Goal: Task Accomplishment & Management: Complete application form

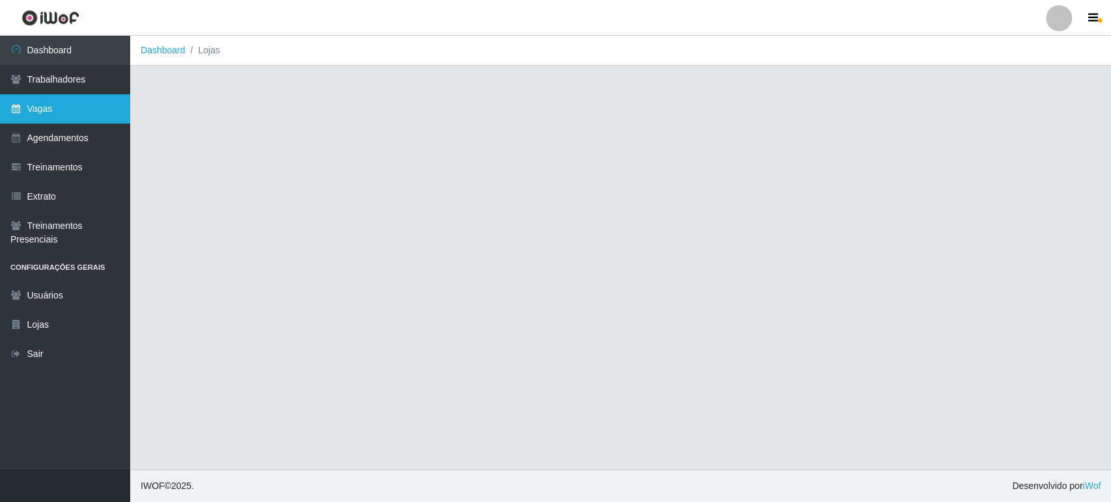
click at [79, 110] on link "Vagas" at bounding box center [65, 108] width 130 height 29
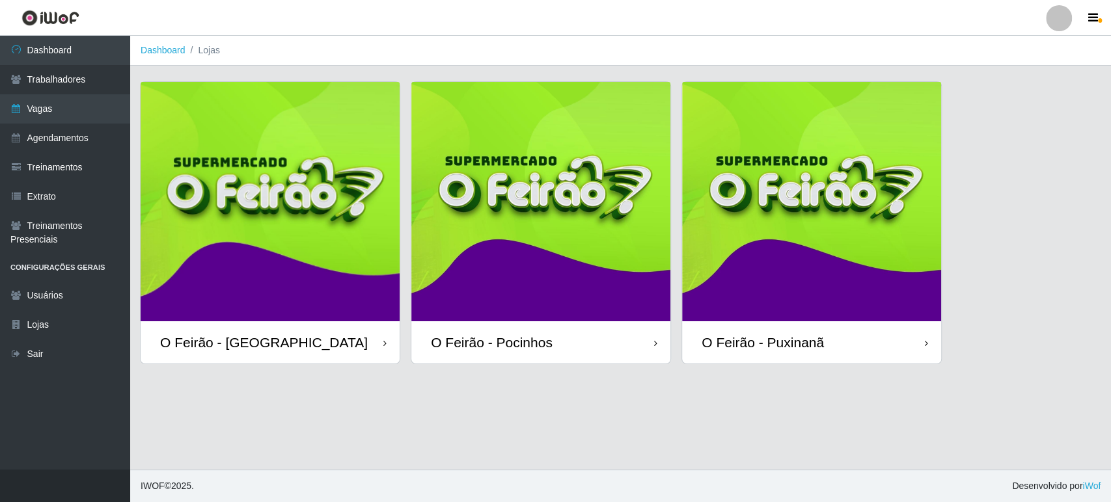
click at [288, 267] on img at bounding box center [270, 201] width 259 height 239
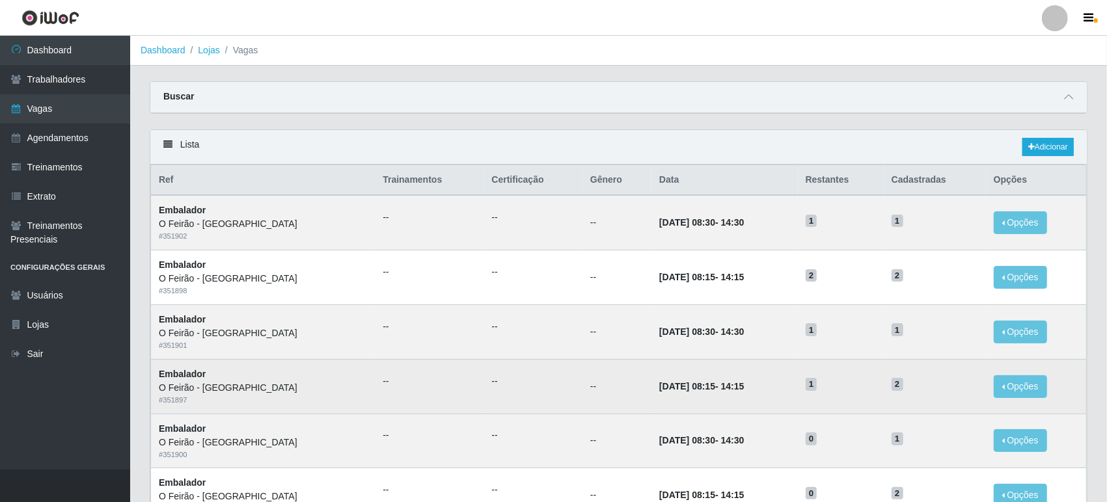
click at [745, 392] on td "[DATE] 08:15 - 14:15" at bounding box center [724, 386] width 146 height 55
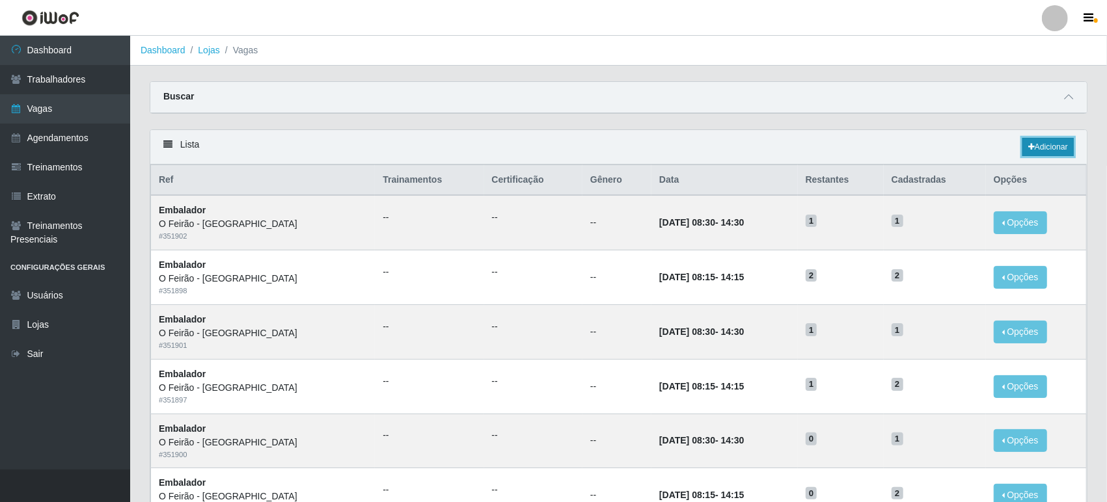
click at [1060, 147] on link "Adicionar" at bounding box center [1047, 147] width 51 height 18
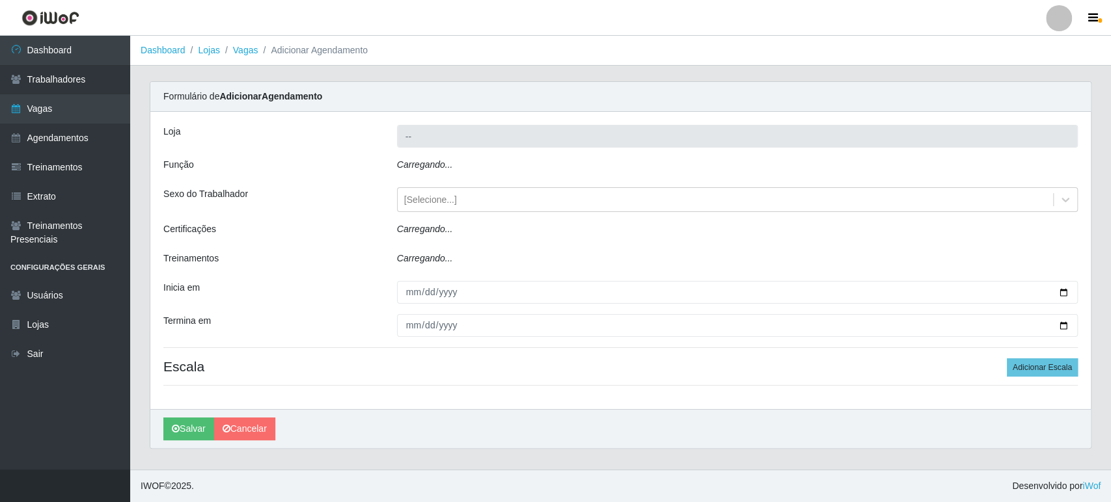
type input "O Feirão - [GEOGRAPHIC_DATA]"
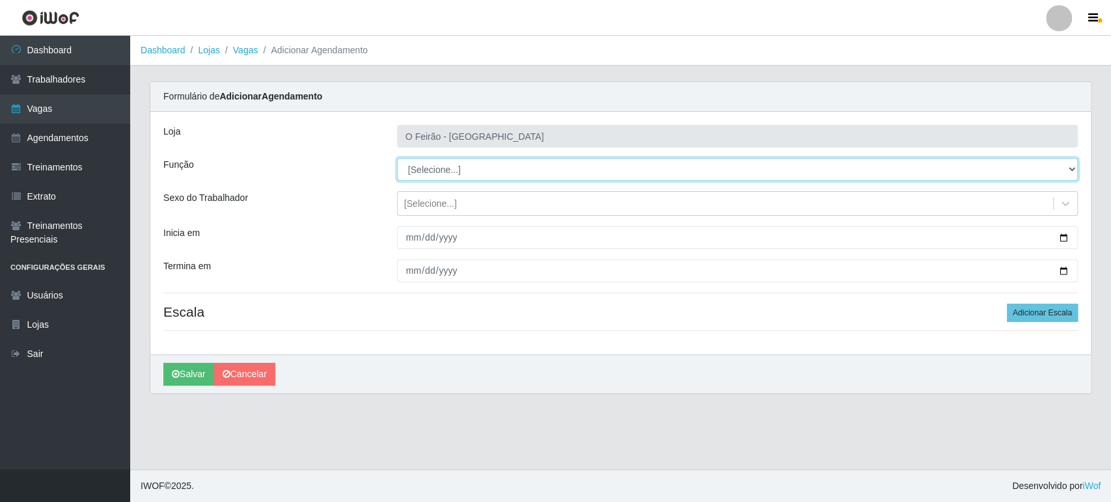
click at [457, 169] on select "[Selecione...] ASG ASG + ASG ++ Embalador Embalador + Embalador ++ Operador de …" at bounding box center [737, 169] width 681 height 23
select select "1"
click at [397, 158] on select "[Selecione...] ASG ASG + ASG ++ Embalador Embalador + Embalador ++ Operador de …" at bounding box center [737, 169] width 681 height 23
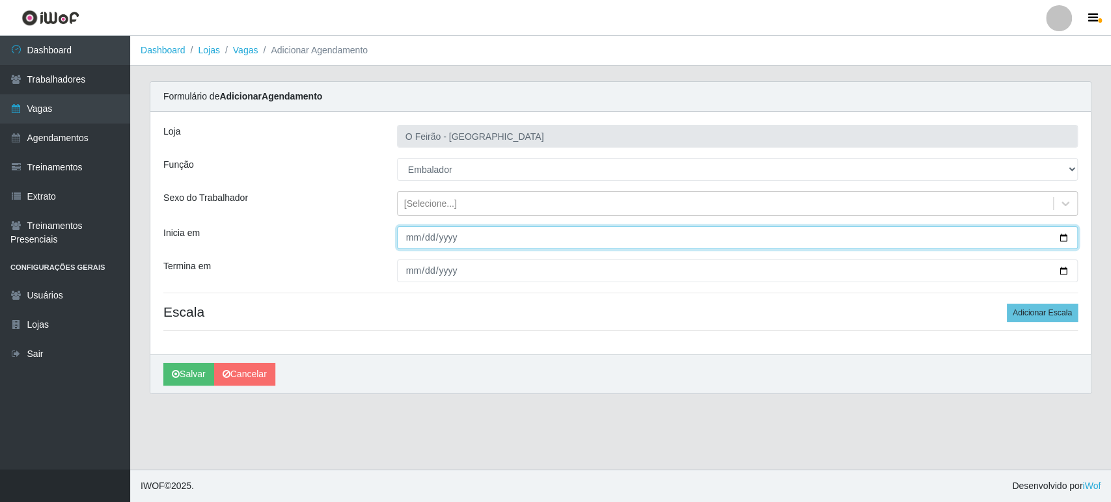
click at [1066, 239] on input "Inicia em" at bounding box center [737, 237] width 681 height 23
type input "[DATE]"
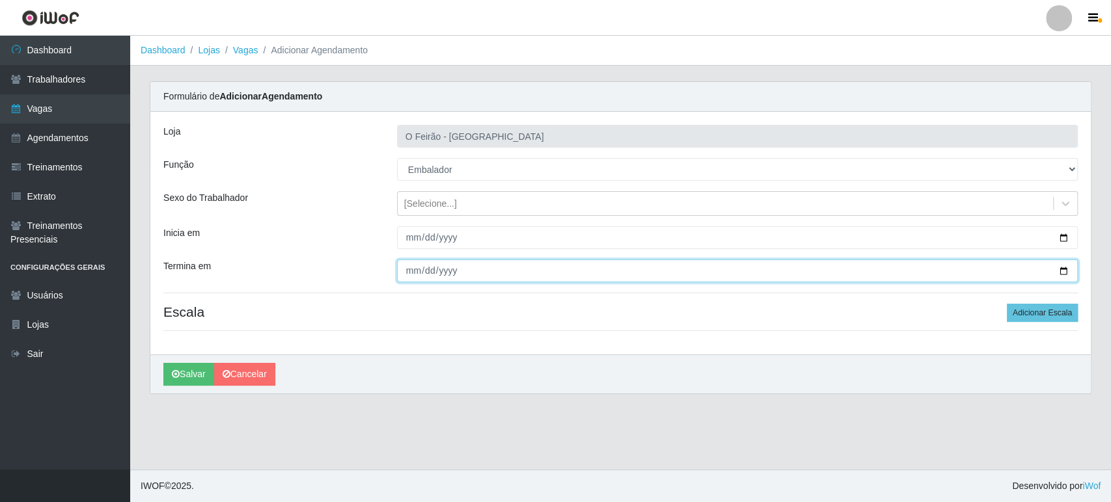
click at [1057, 269] on input "Termina em" at bounding box center [737, 271] width 681 height 23
click at [1062, 270] on input "Termina em" at bounding box center [737, 271] width 681 height 23
type input "[DATE]"
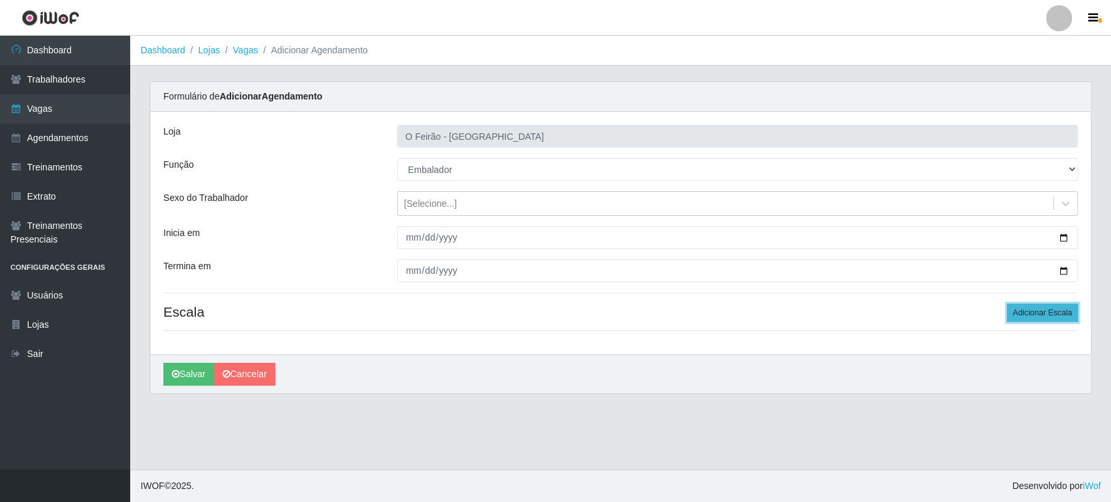
click at [1045, 314] on button "Adicionar Escala" at bounding box center [1042, 313] width 71 height 18
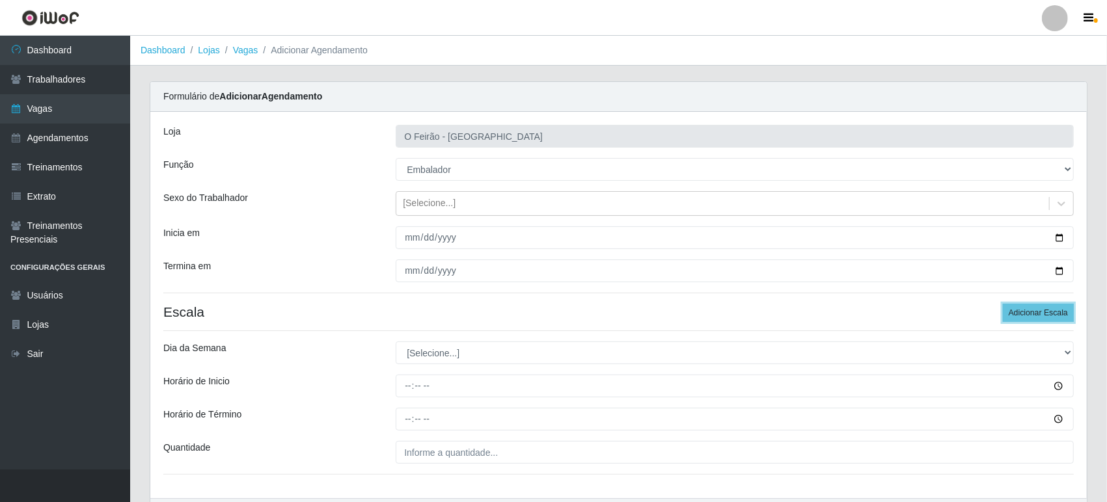
scroll to position [83, 0]
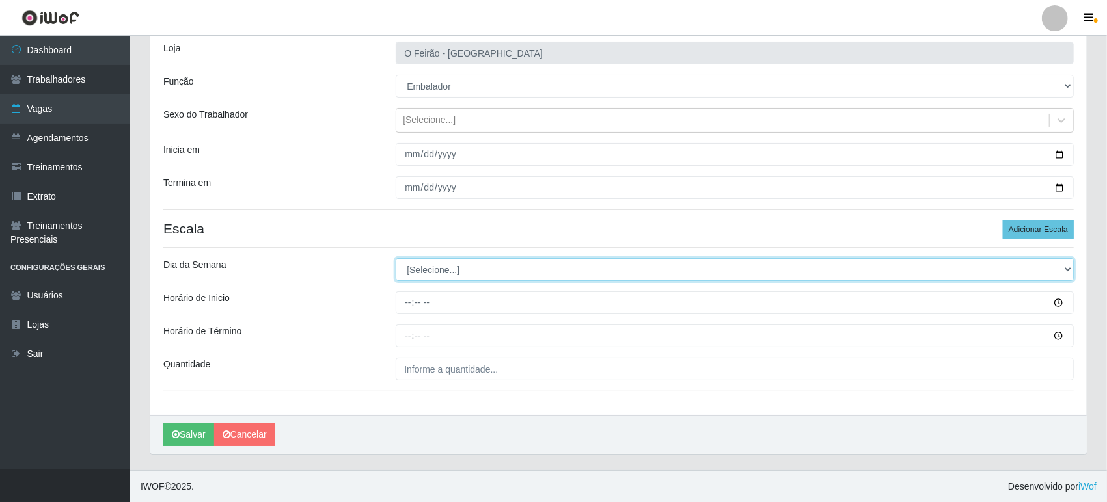
drag, startPoint x: 481, startPoint y: 258, endPoint x: 474, endPoint y: 264, distance: 9.8
click at [481, 258] on select "[Selecione...] Segunda Terça Quarta Quinta Sexta Sábado Domingo" at bounding box center [735, 269] width 678 height 23
click at [471, 267] on select "[Selecione...] Segunda Terça Quarta Quinta Sexta Sábado Domingo" at bounding box center [735, 269] width 678 height 23
select select "3"
click at [396, 258] on select "[Selecione...] Segunda Terça Quarta Quinta Sexta Sábado Domingo" at bounding box center [735, 269] width 678 height 23
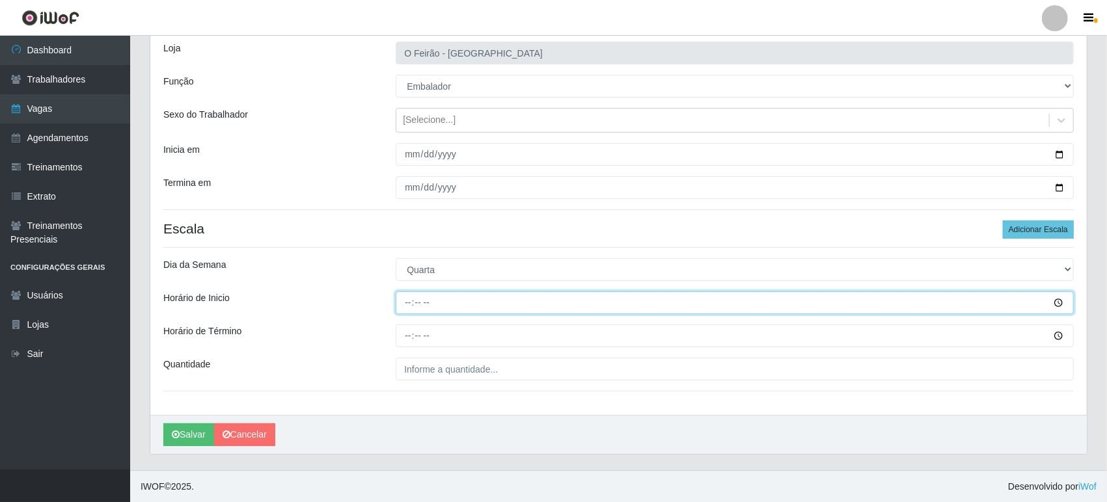
click at [442, 293] on input "Horário de Inicio" at bounding box center [735, 302] width 678 height 23
type input "08:00"
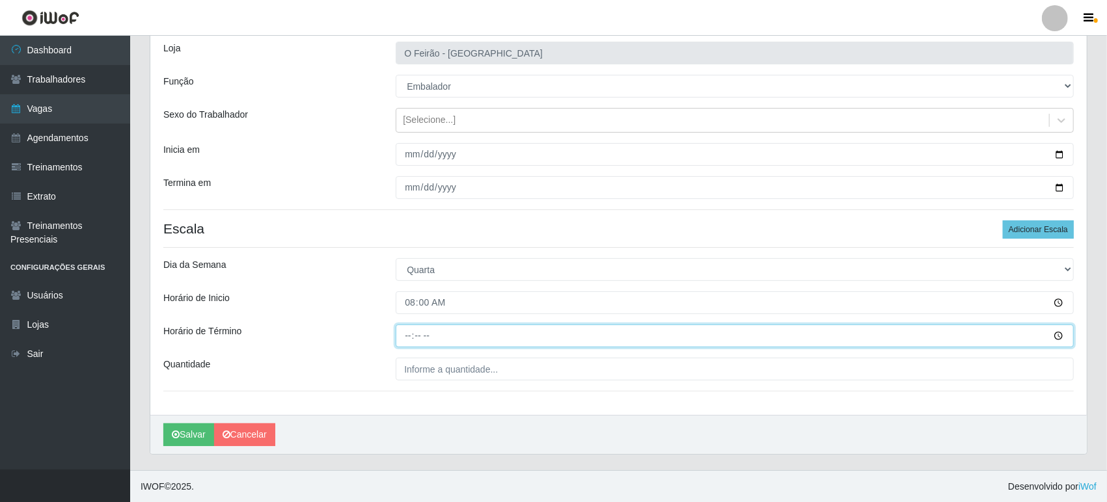
click at [452, 334] on input "Horário de Término" at bounding box center [735, 336] width 678 height 23
type input "14:00"
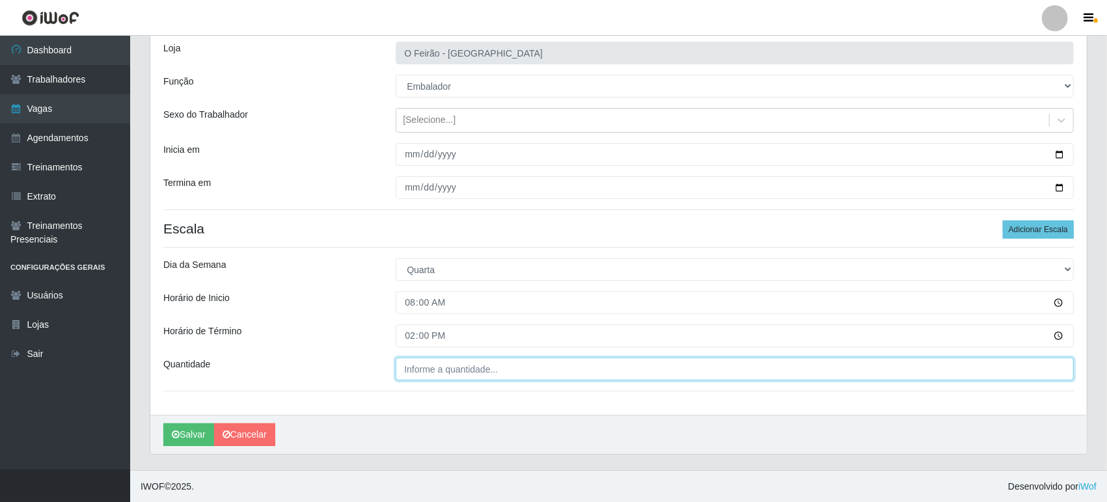
type input "___"
click at [467, 375] on input "___" at bounding box center [735, 369] width 678 height 23
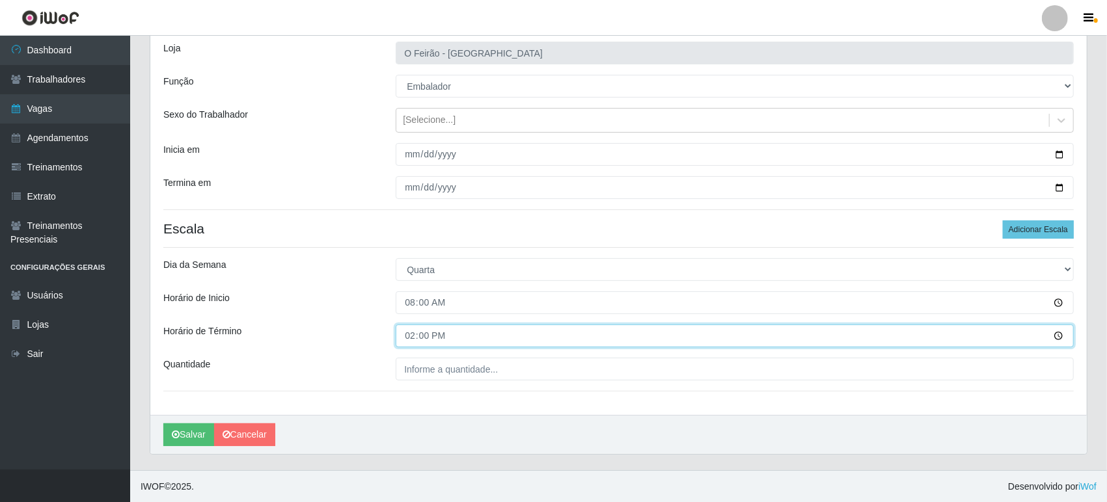
click at [432, 340] on input "14:00" at bounding box center [735, 336] width 678 height 23
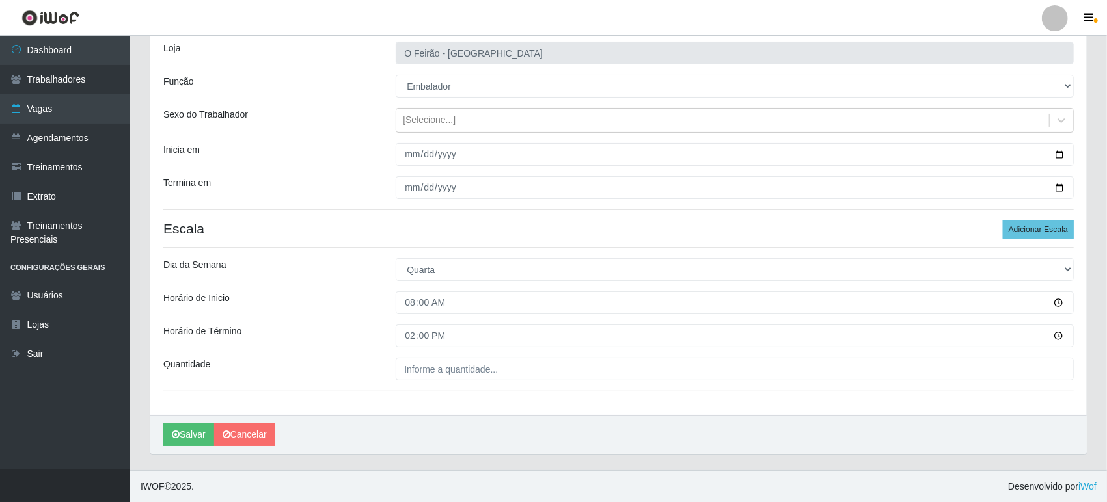
click at [436, 356] on div "Loja O Feirão - [GEOGRAPHIC_DATA] Função [Selecione...] ASG ASG + ASG ++ Embala…" at bounding box center [618, 222] width 936 height 386
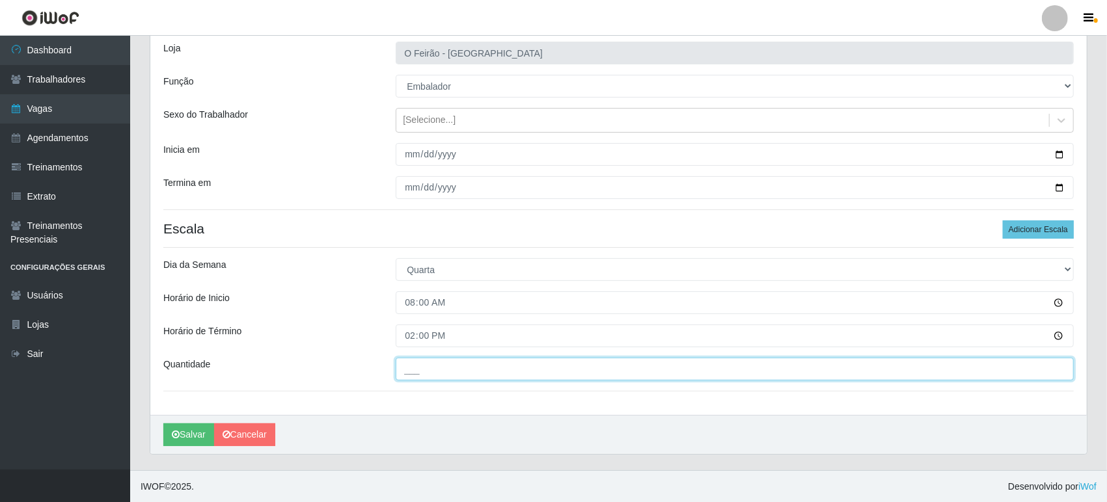
click at [436, 365] on input "___" at bounding box center [735, 369] width 678 height 23
type input "1__"
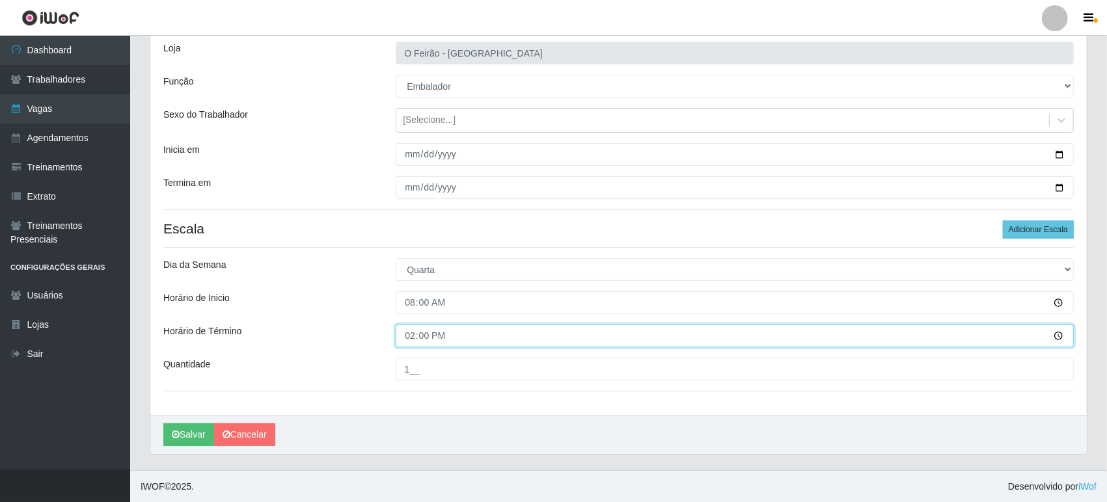
click at [416, 334] on input "14:00" at bounding box center [735, 336] width 678 height 23
type input "12:00"
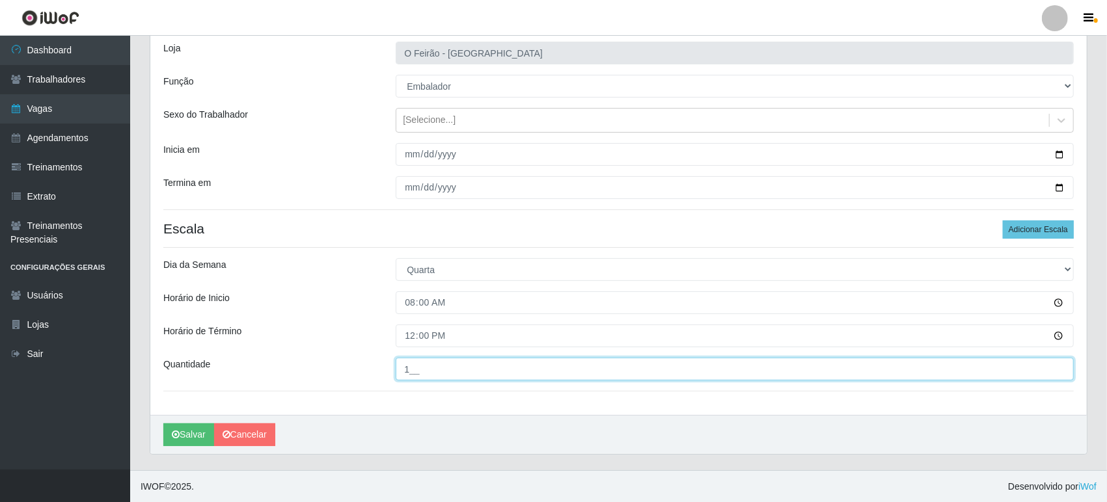
click at [461, 359] on input "1__" at bounding box center [735, 369] width 678 height 23
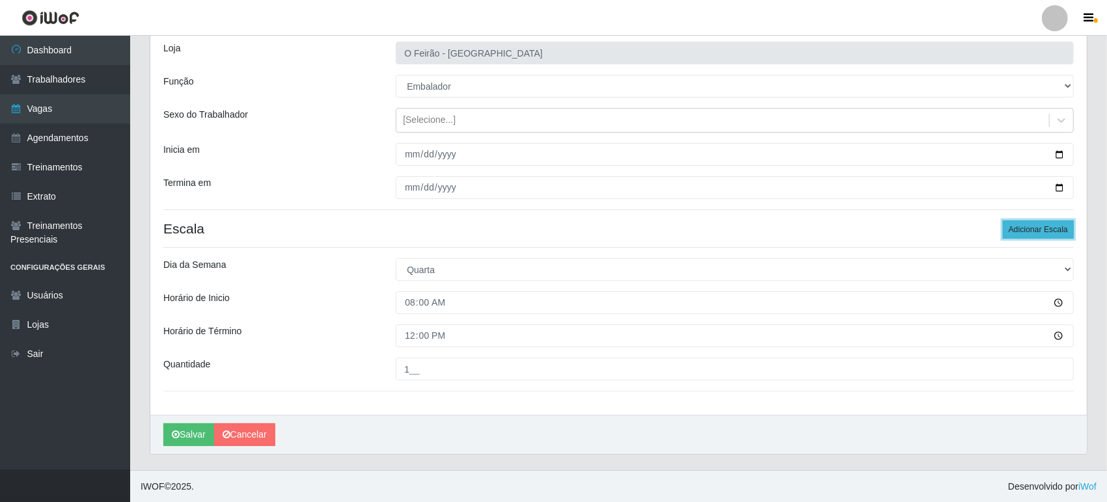
click at [1052, 226] on button "Adicionar Escala" at bounding box center [1038, 230] width 71 height 18
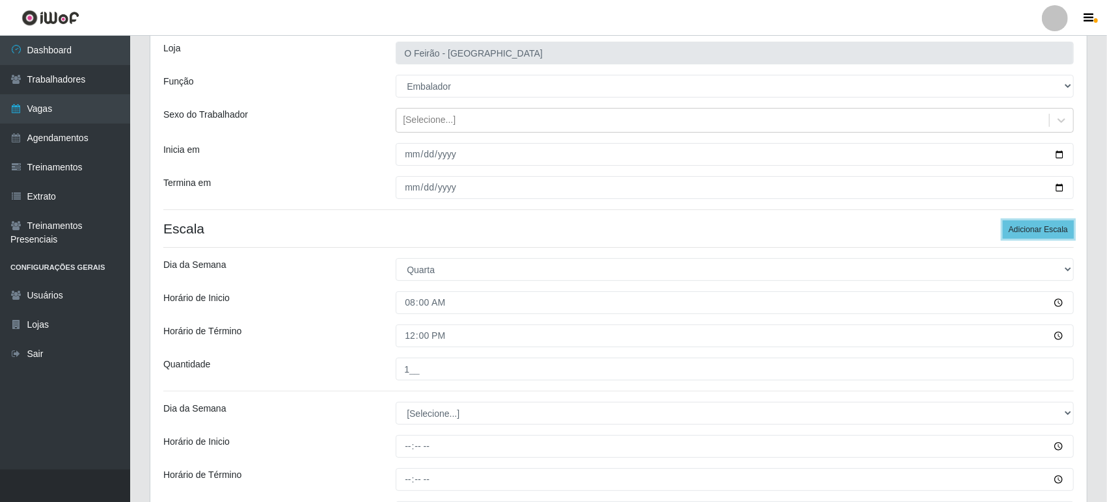
scroll to position [226, 0]
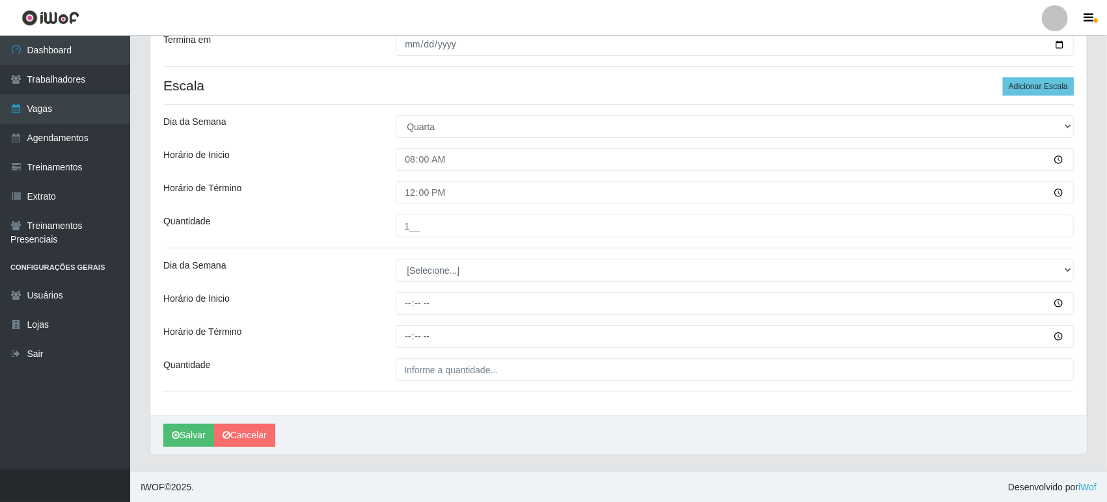
click at [416, 259] on div "Loja O Feirão - [GEOGRAPHIC_DATA] Função [Selecione...] ASG ASG + ASG ++ Embala…" at bounding box center [618, 150] width 936 height 530
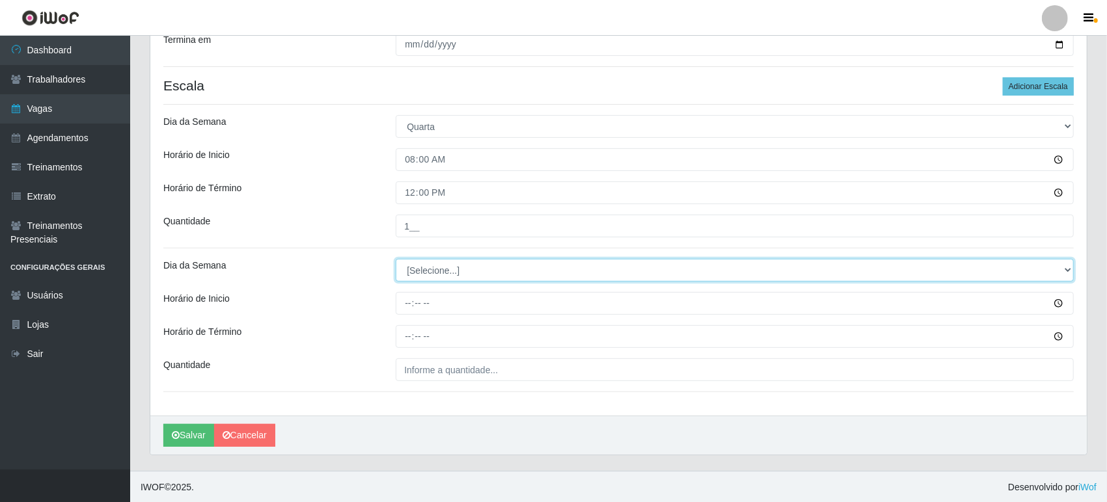
drag, startPoint x: 414, startPoint y: 269, endPoint x: 416, endPoint y: 278, distance: 8.7
click at [414, 269] on select "[Selecione...] Segunda Terça Quarta Quinta Sexta Sábado Domingo" at bounding box center [735, 270] width 678 height 23
select select "3"
click at [396, 259] on select "[Selecione...] Segunda Terça Quarta Quinta Sexta Sábado Domingo" at bounding box center [735, 270] width 678 height 23
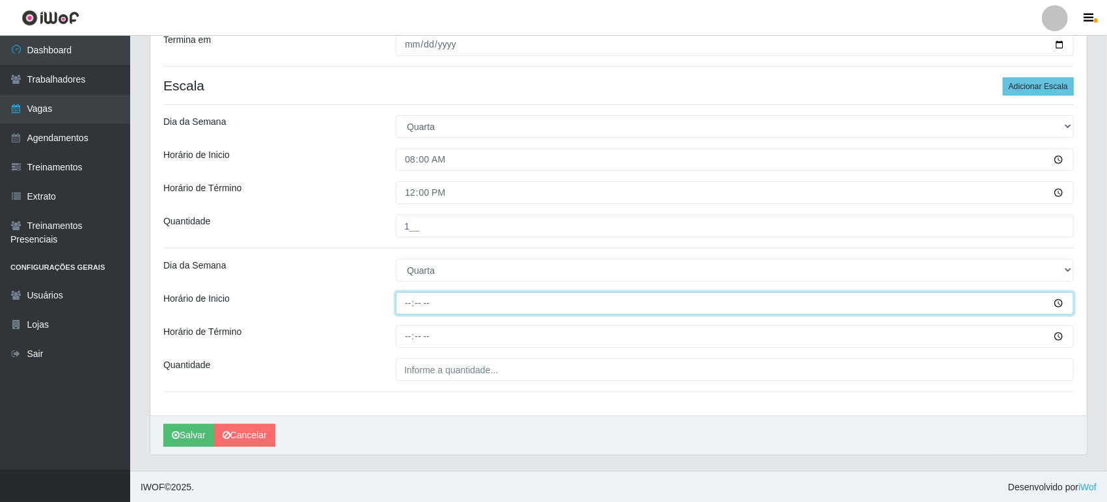
click at [442, 305] on input "Horário de Inicio" at bounding box center [735, 303] width 678 height 23
type input "09:00"
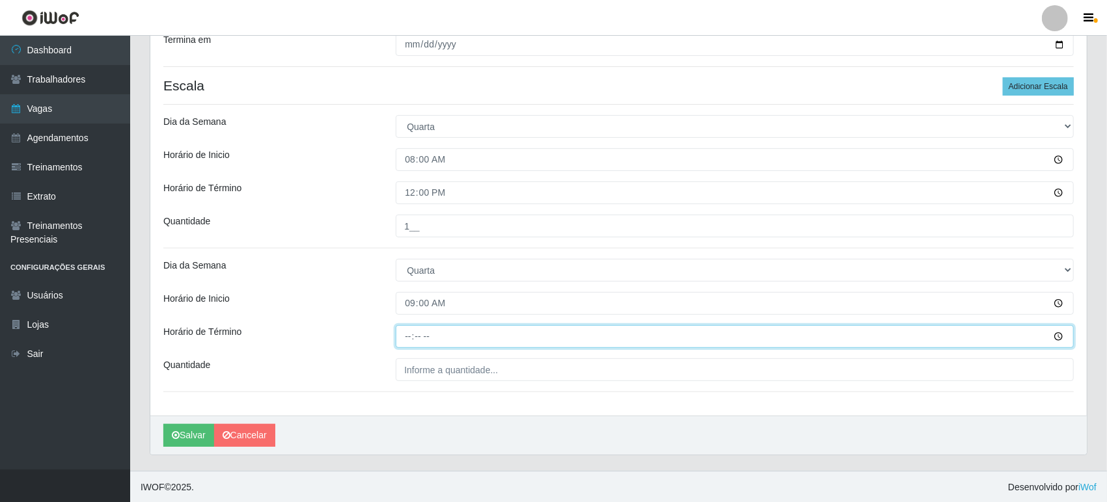
click at [455, 332] on input "Horário de Término" at bounding box center [735, 336] width 678 height 23
type input "01:00"
type input "13:00"
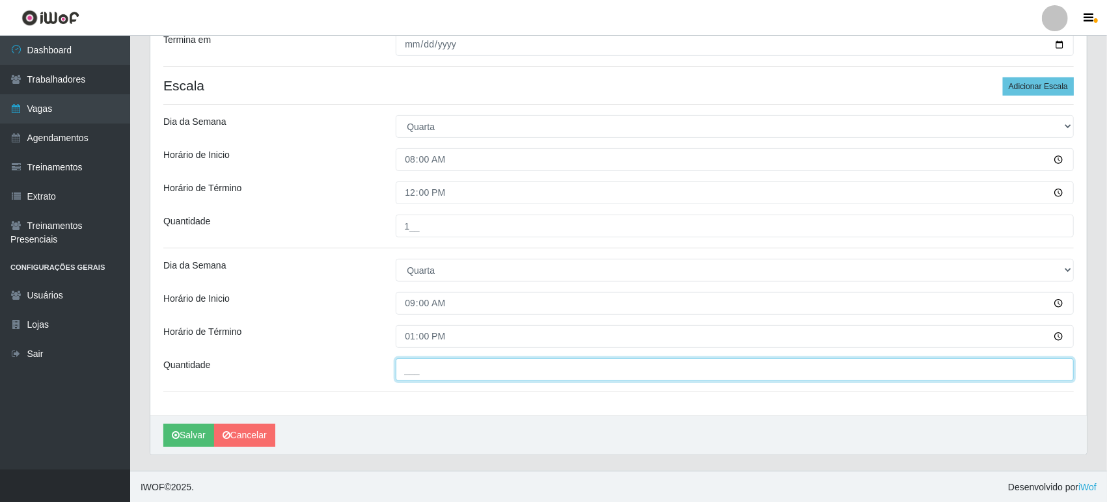
click at [459, 367] on input "___" at bounding box center [735, 369] width 678 height 23
type input "1__"
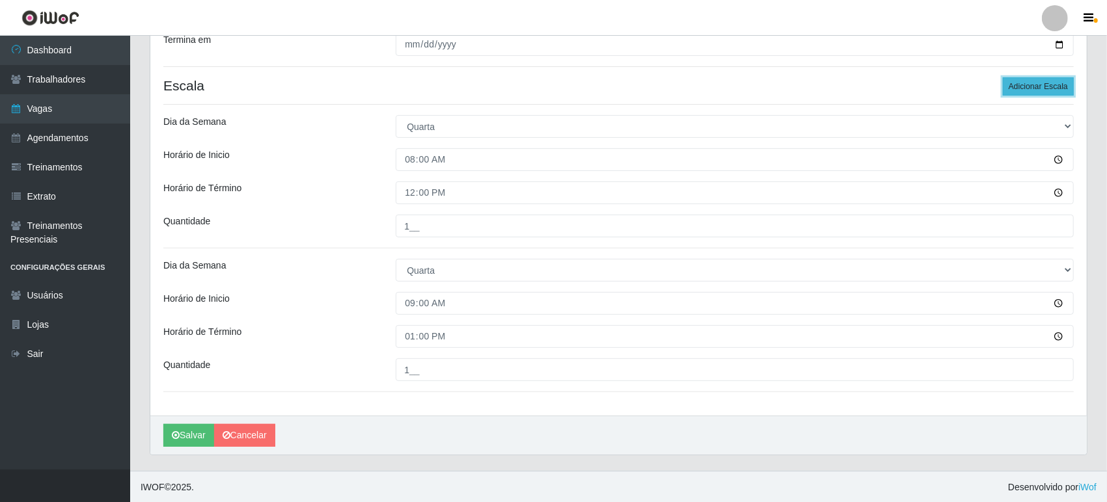
click at [1027, 85] on button "Adicionar Escala" at bounding box center [1038, 86] width 71 height 18
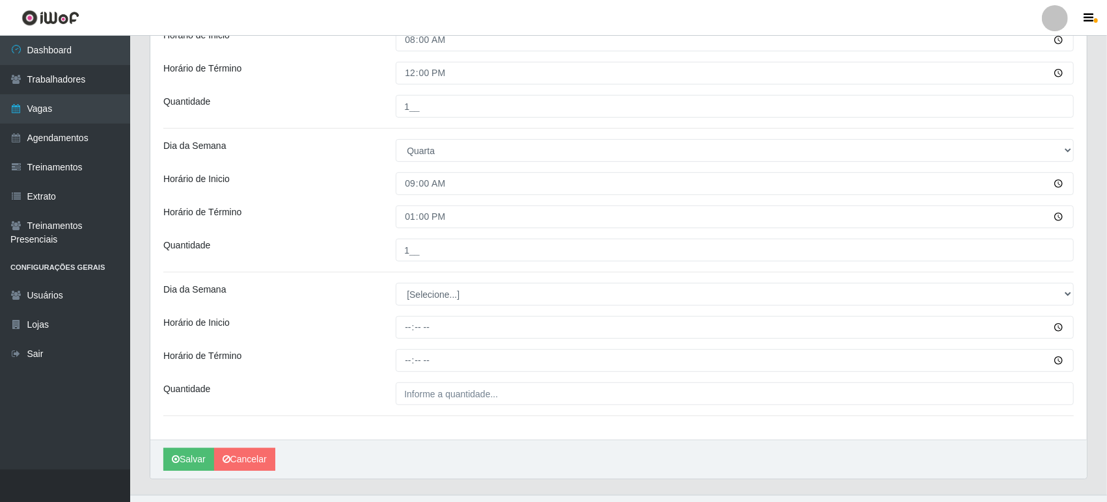
scroll to position [370, 0]
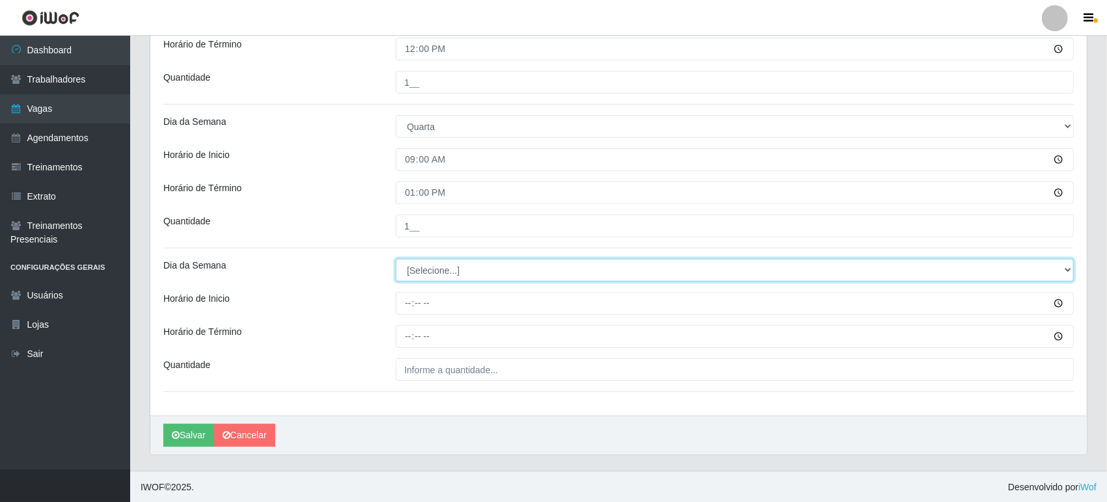
click at [447, 271] on select "[Selecione...] Segunda Terça Quarta Quinta Sexta Sábado Domingo" at bounding box center [735, 270] width 678 height 23
select select "3"
click at [396, 259] on select "[Selecione...] Segunda Terça Quarta Quinta Sexta Sábado Domingo" at bounding box center [735, 270] width 678 height 23
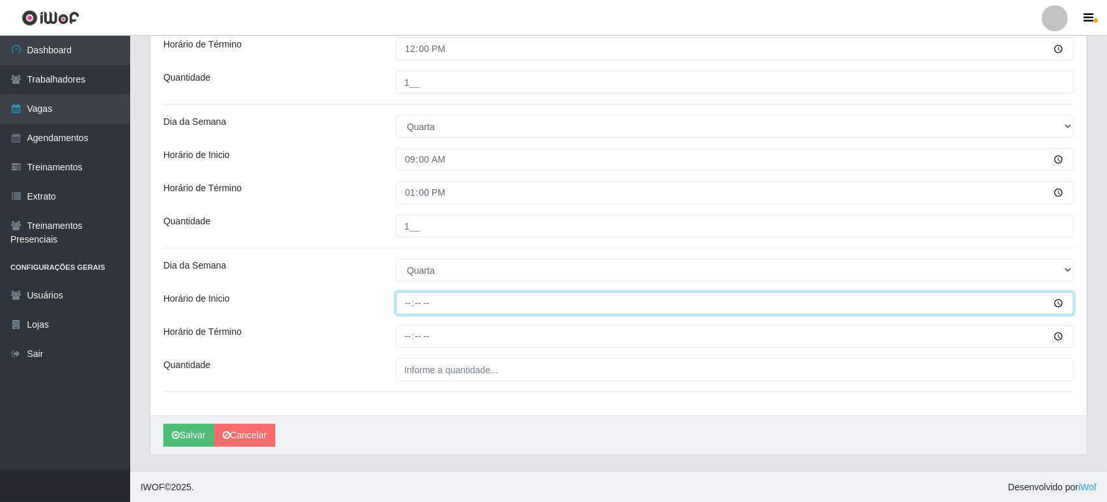
click at [447, 301] on input "Horário de Inicio" at bounding box center [735, 303] width 678 height 23
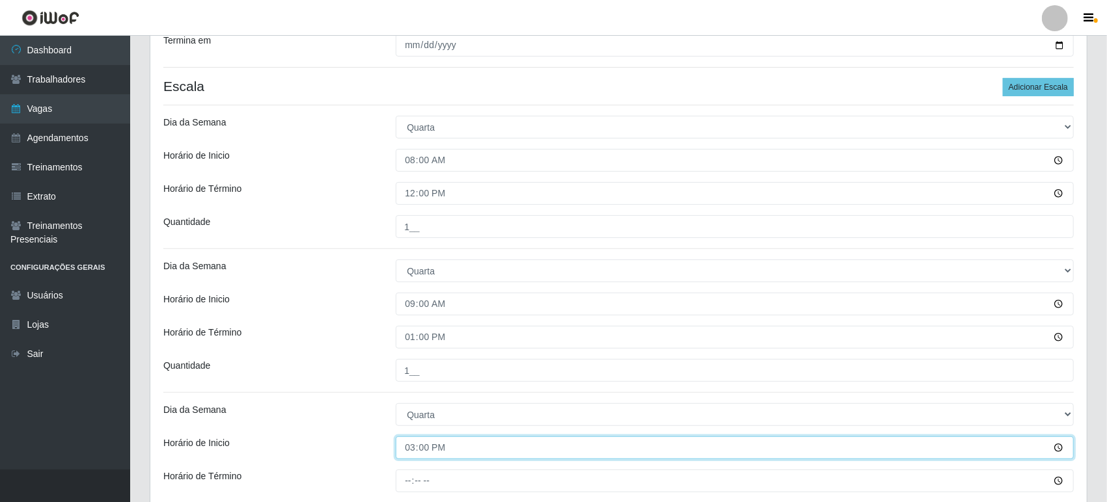
scroll to position [298, 0]
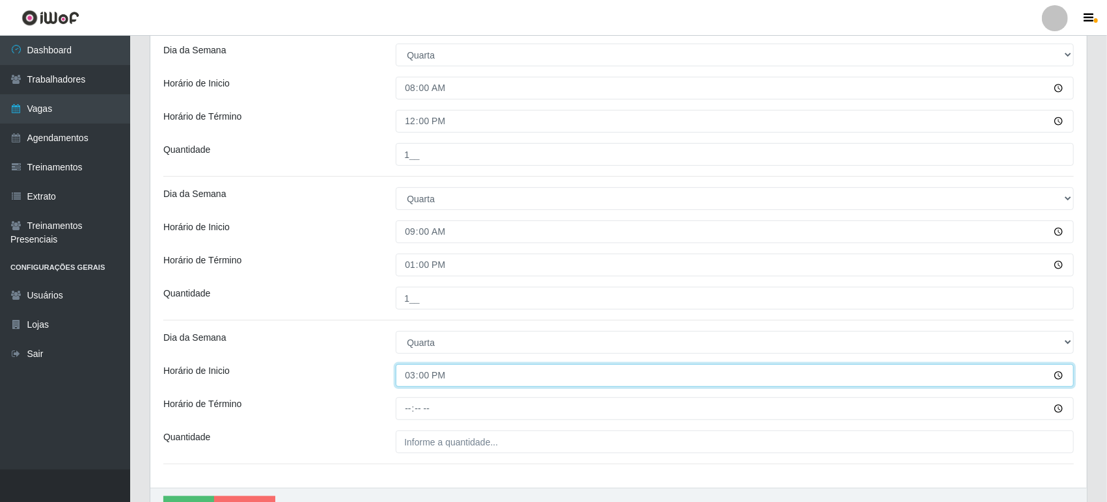
click at [411, 375] on input "15:00" at bounding box center [735, 375] width 678 height 23
type input "14:00"
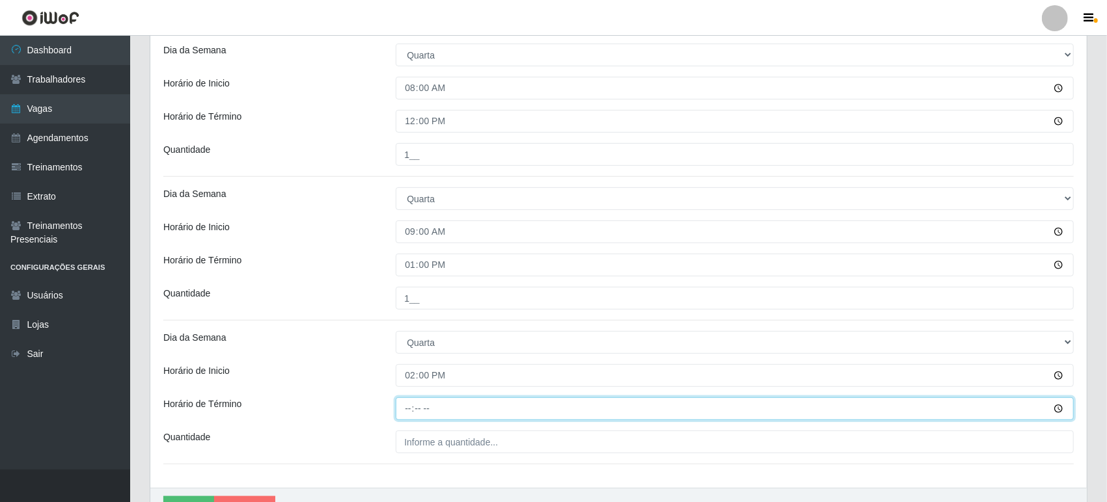
click at [407, 399] on input "Horário de Término" at bounding box center [735, 409] width 678 height 23
type input "20:00"
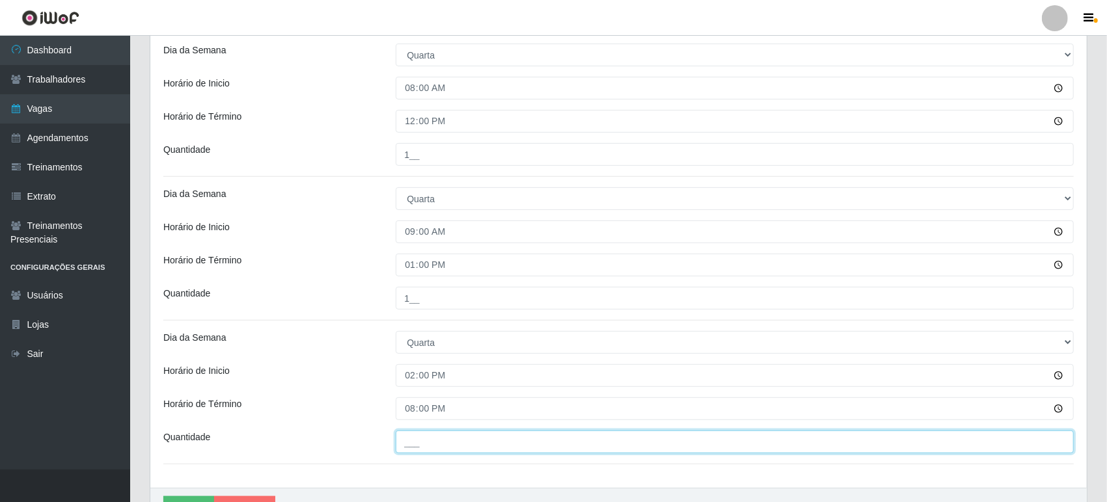
click at [405, 445] on input "___" at bounding box center [735, 442] width 678 height 23
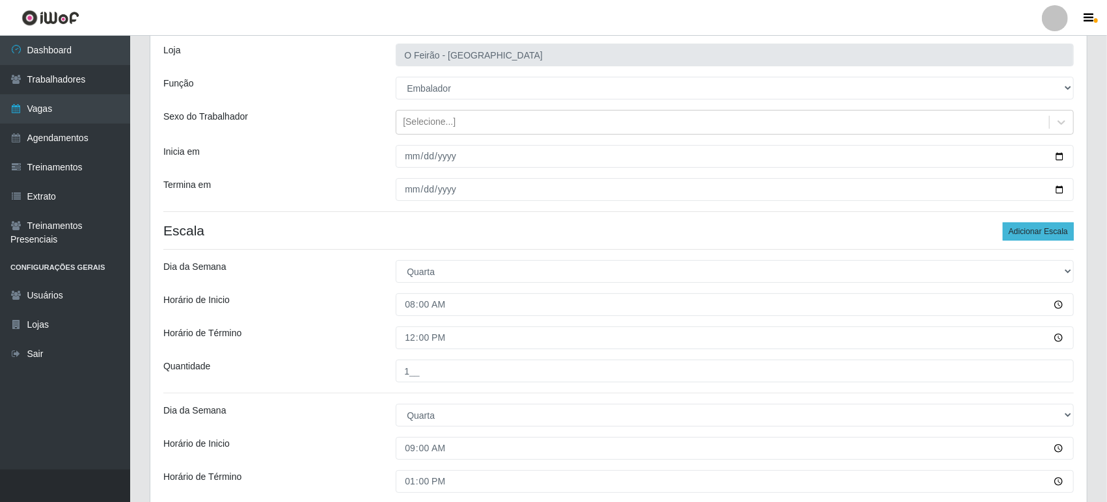
type input "1__"
click at [1046, 228] on button "Adicionar Escala" at bounding box center [1038, 232] width 71 height 18
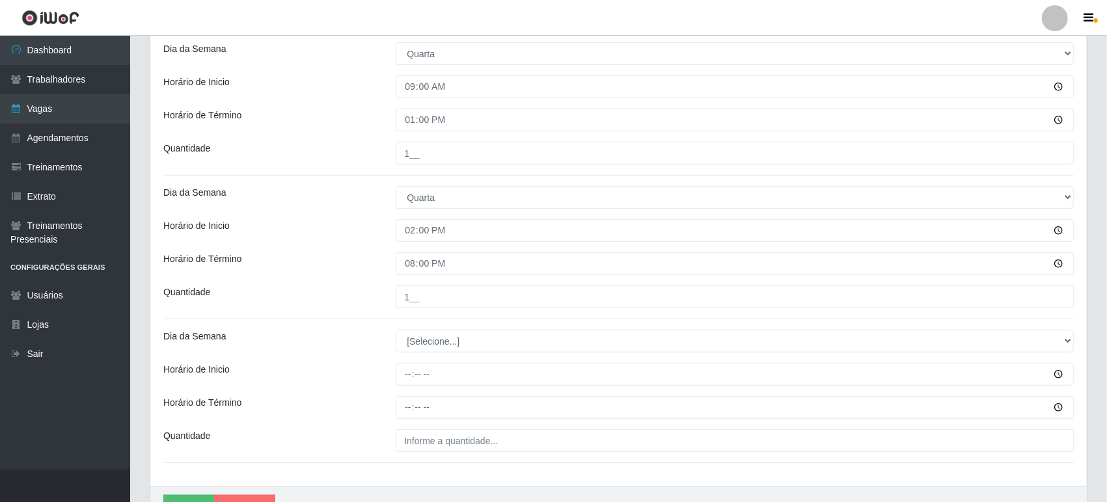
scroll to position [514, 0]
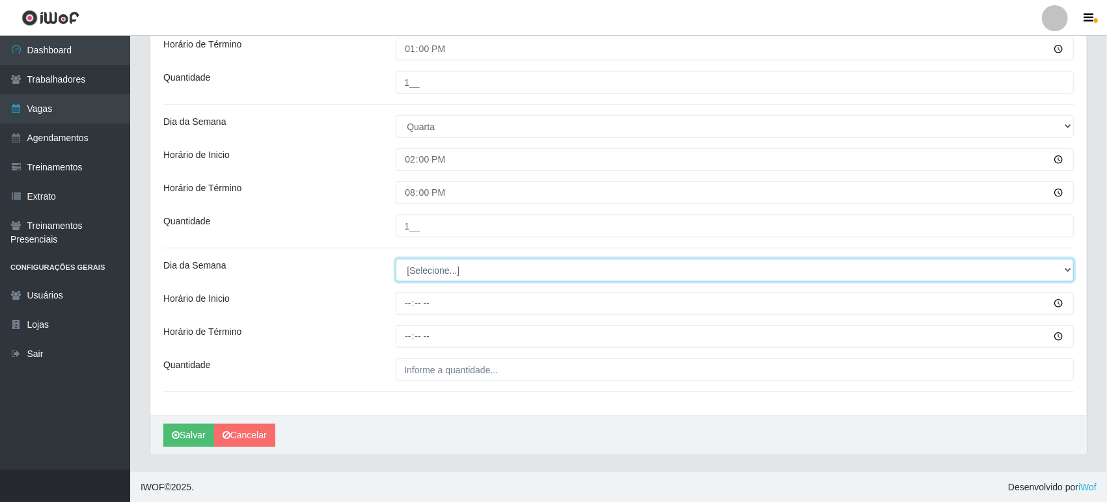
click at [518, 280] on select "[Selecione...] Segunda Terça Quarta Quinta Sexta Sábado Domingo" at bounding box center [735, 270] width 678 height 23
select select "3"
click at [396, 259] on select "[Selecione...] Segunda Terça Quarta Quinta Sexta Sábado Domingo" at bounding box center [735, 270] width 678 height 23
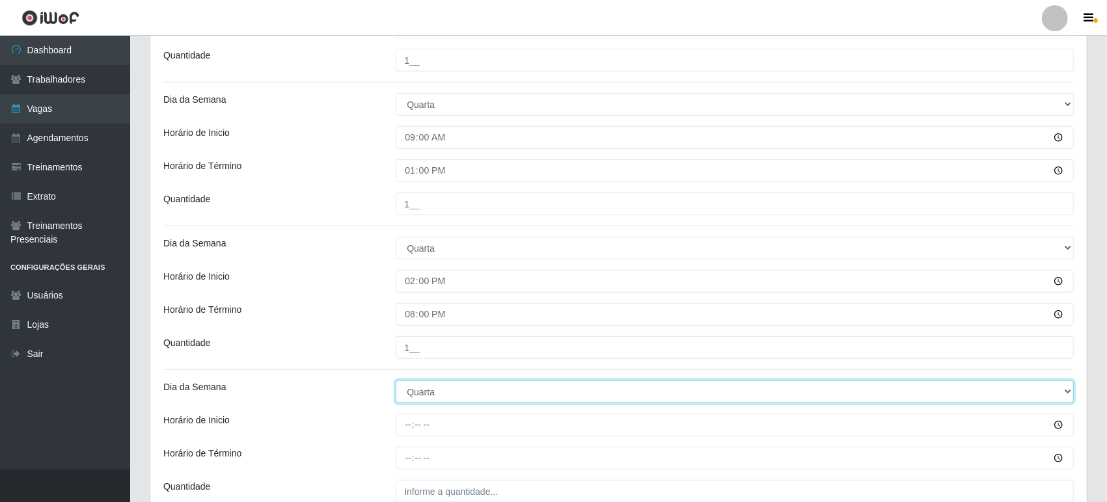
scroll to position [442, 0]
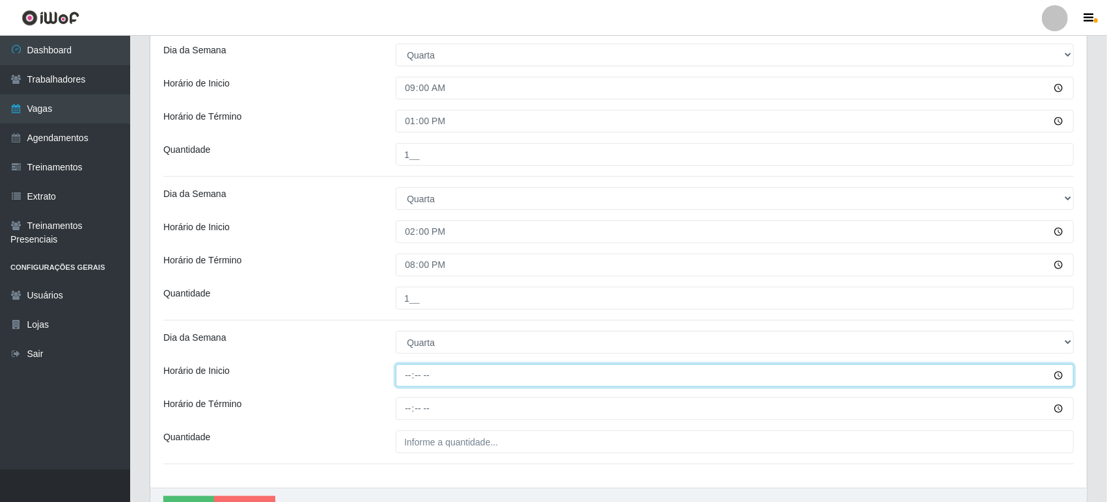
click at [424, 368] on input "Horário de Inicio" at bounding box center [735, 375] width 678 height 23
type input "15:00"
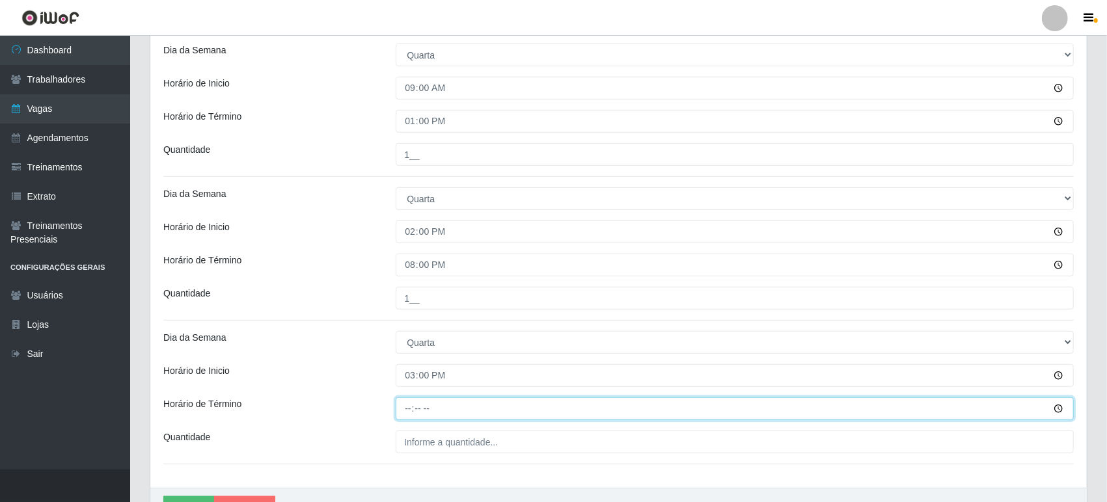
click at [412, 405] on input "Horário de Término" at bounding box center [735, 409] width 678 height 23
type input "20:15"
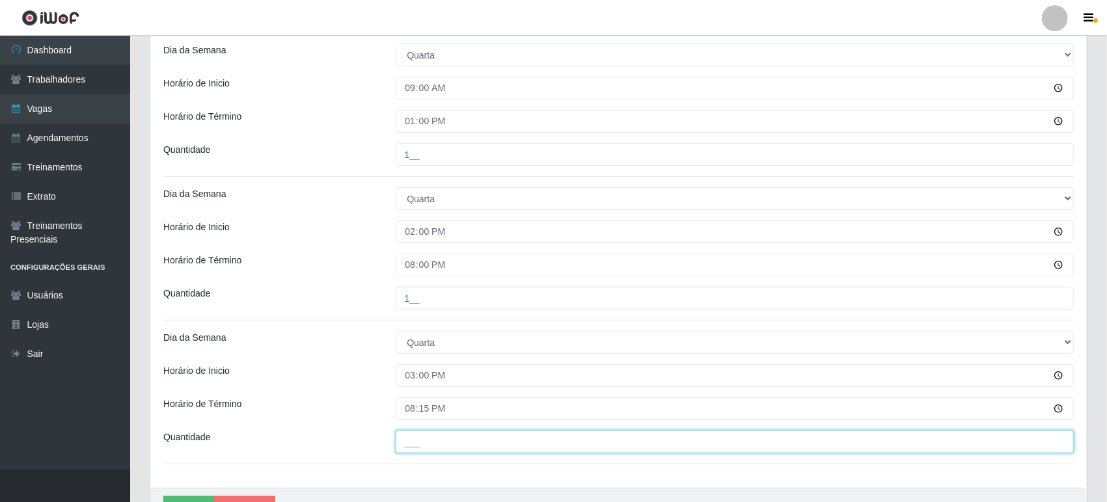
click at [432, 446] on input "___" at bounding box center [735, 442] width 678 height 23
type input "1__"
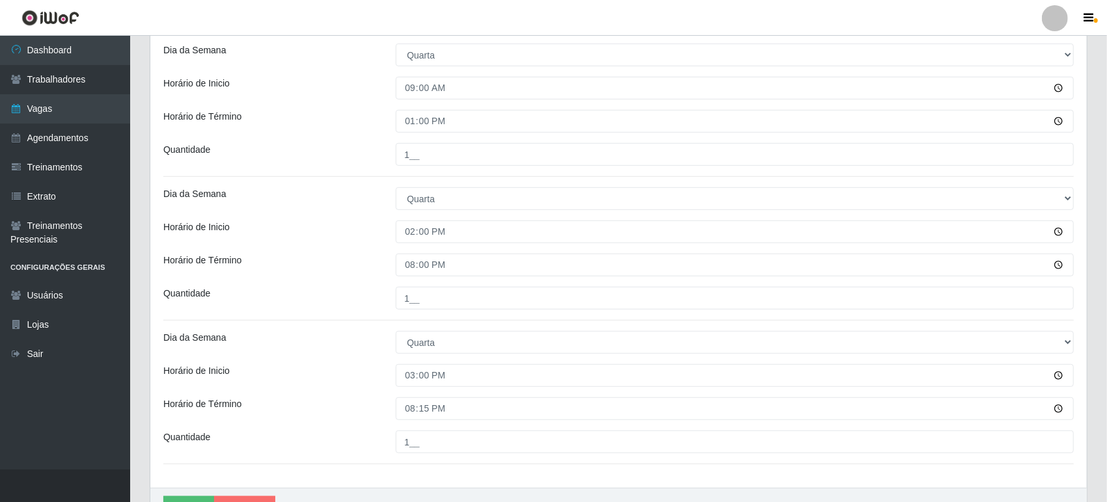
click at [441, 461] on div "Loja O Feirão - [GEOGRAPHIC_DATA] Função [Selecione...] ASG ASG + ASG ++ Embala…" at bounding box center [618, 79] width 936 height 818
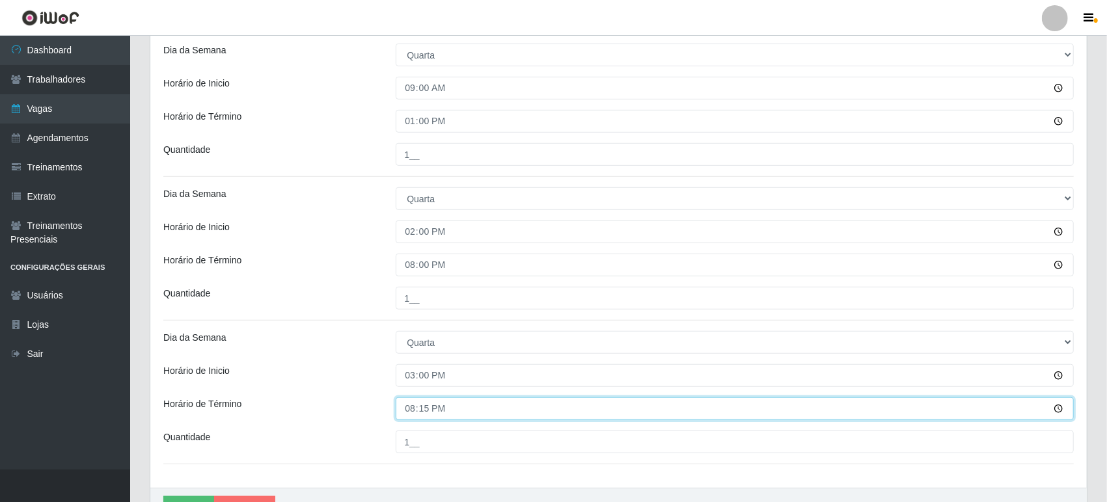
click at [440, 410] on input "20:15" at bounding box center [735, 409] width 678 height 23
type input "20:00"
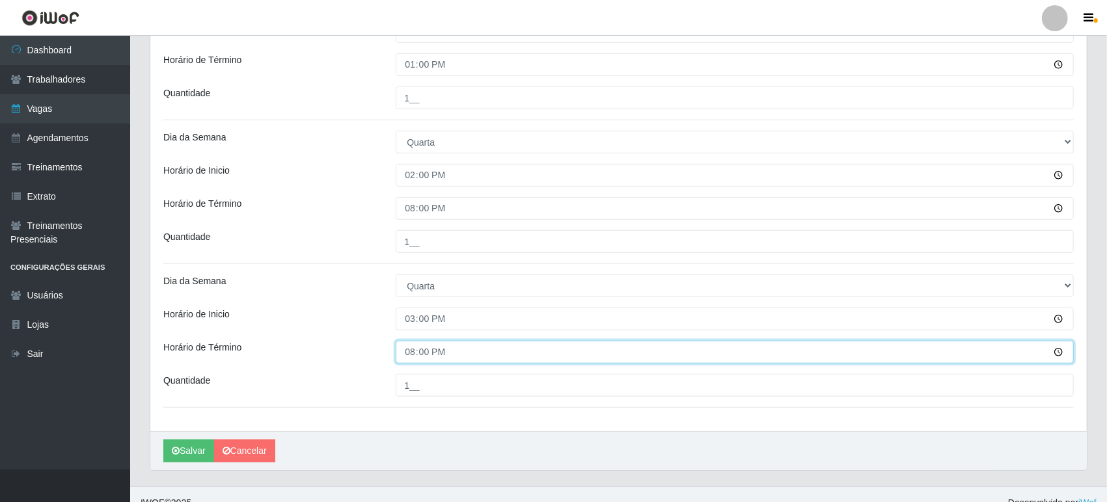
scroll to position [514, 0]
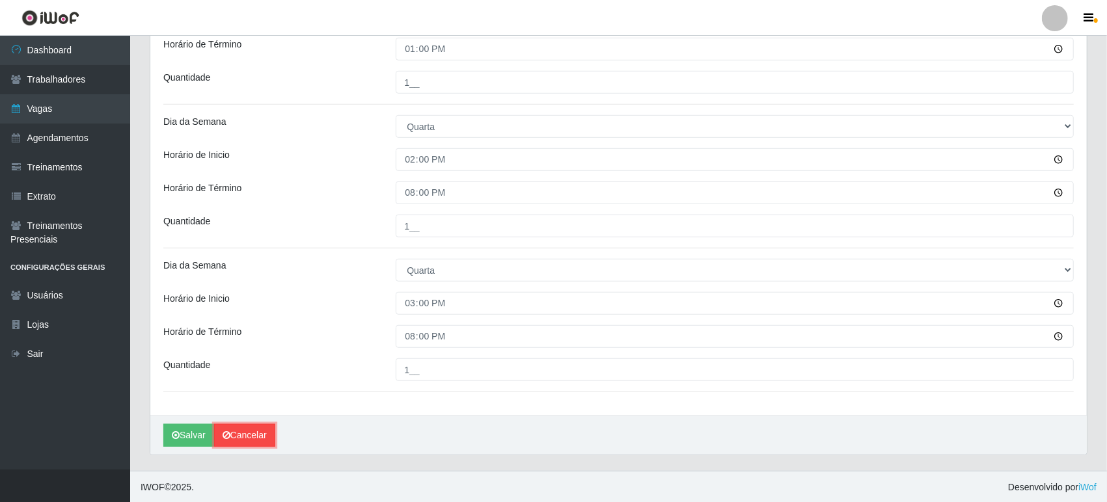
click at [243, 439] on link "Cancelar" at bounding box center [244, 435] width 61 height 23
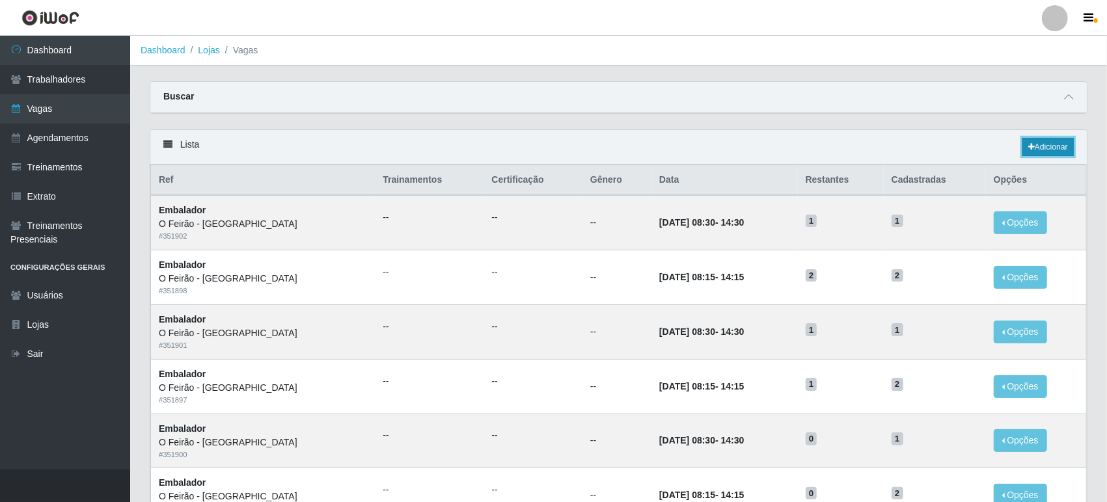
click at [1041, 145] on link "Adicionar" at bounding box center [1047, 147] width 51 height 18
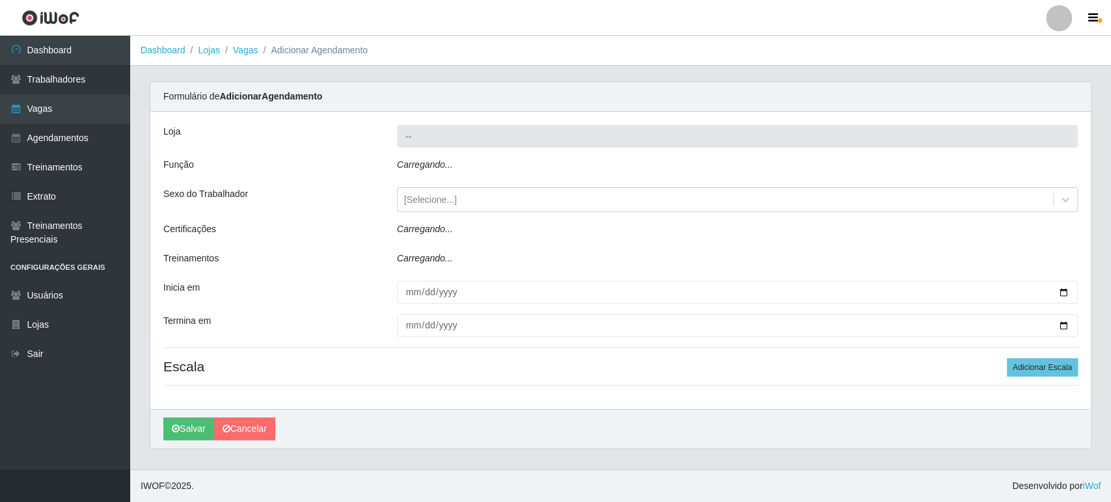
type input "O Feirão - [GEOGRAPHIC_DATA]"
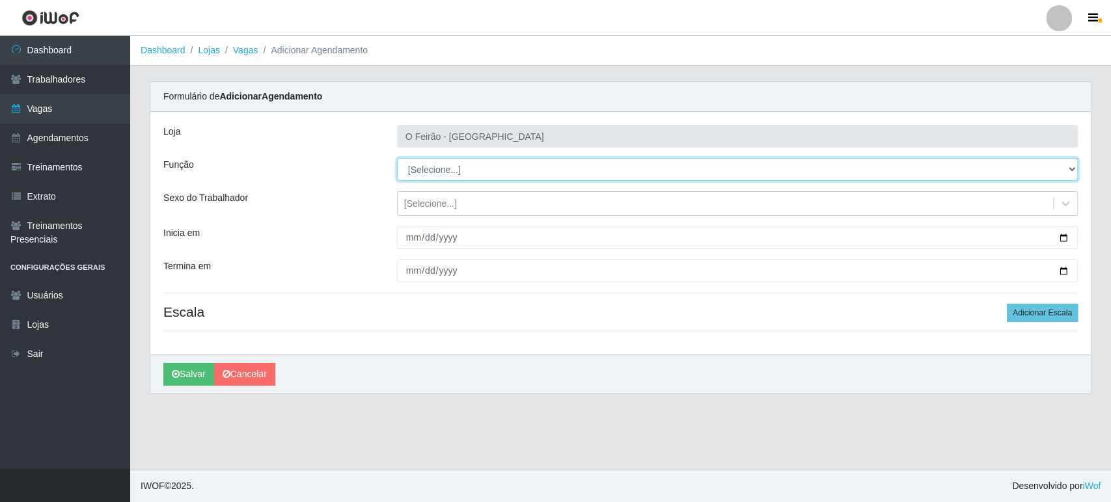
click at [461, 172] on select "[Selecione...] ASG ASG + ASG ++ Embalador Embalador + Embalador ++ Operador de …" at bounding box center [737, 169] width 681 height 23
select select "1"
click at [397, 158] on select "[Selecione...] ASG ASG + ASG ++ Embalador Embalador + Embalador ++ Operador de …" at bounding box center [737, 169] width 681 height 23
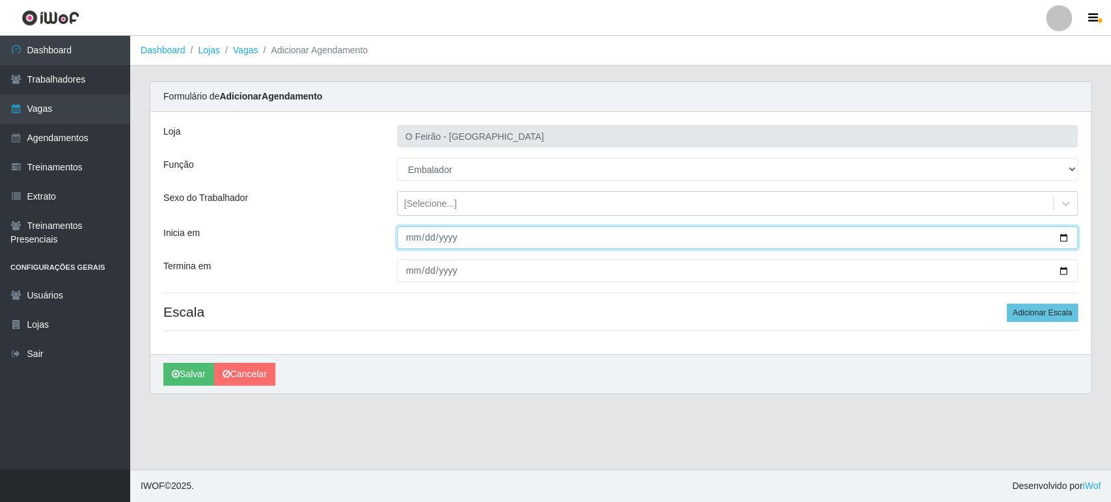
click at [1063, 241] on input "Inicia em" at bounding box center [737, 237] width 681 height 23
type input "[DATE]"
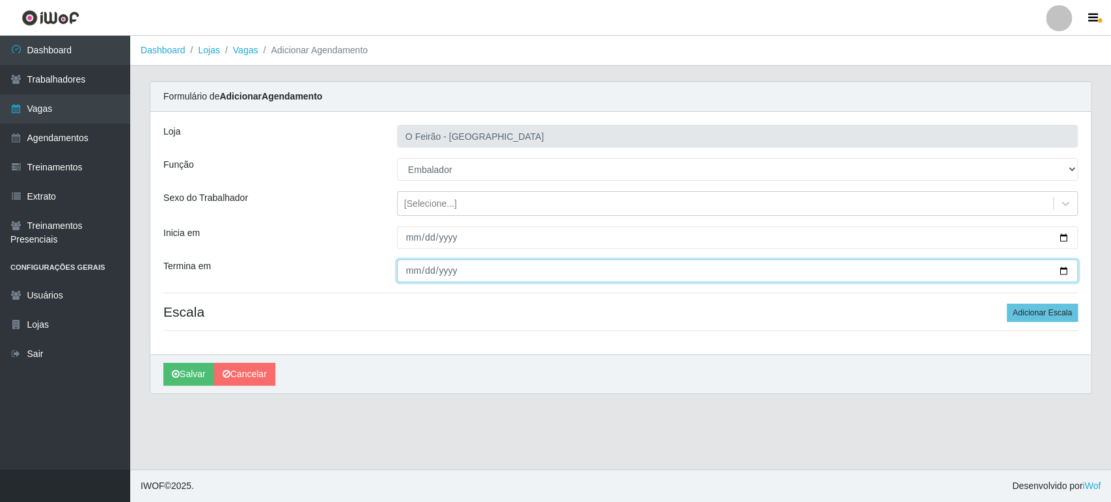
click at [1063, 271] on input "Termina em" at bounding box center [737, 271] width 681 height 23
type input "[DATE]"
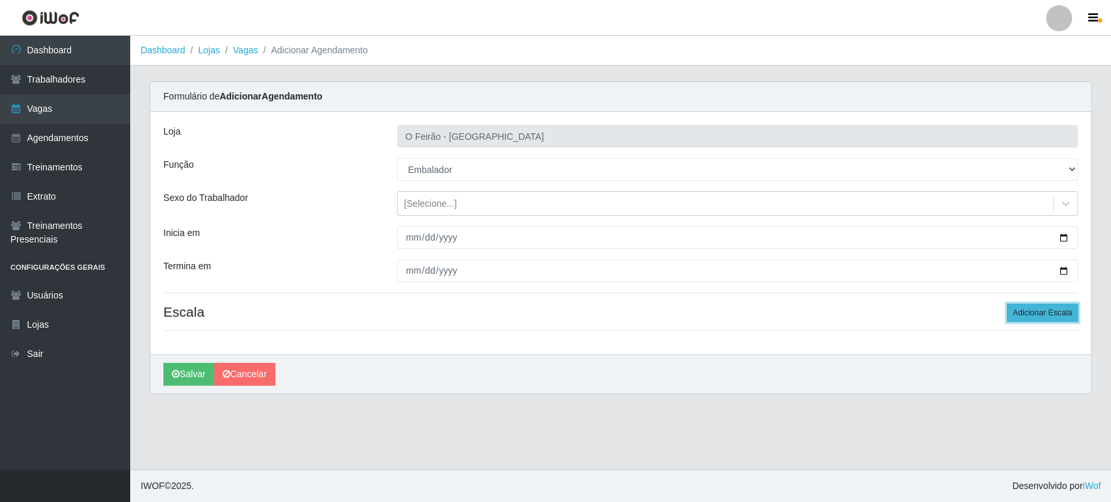
click at [1019, 310] on button "Adicionar Escala" at bounding box center [1042, 313] width 71 height 18
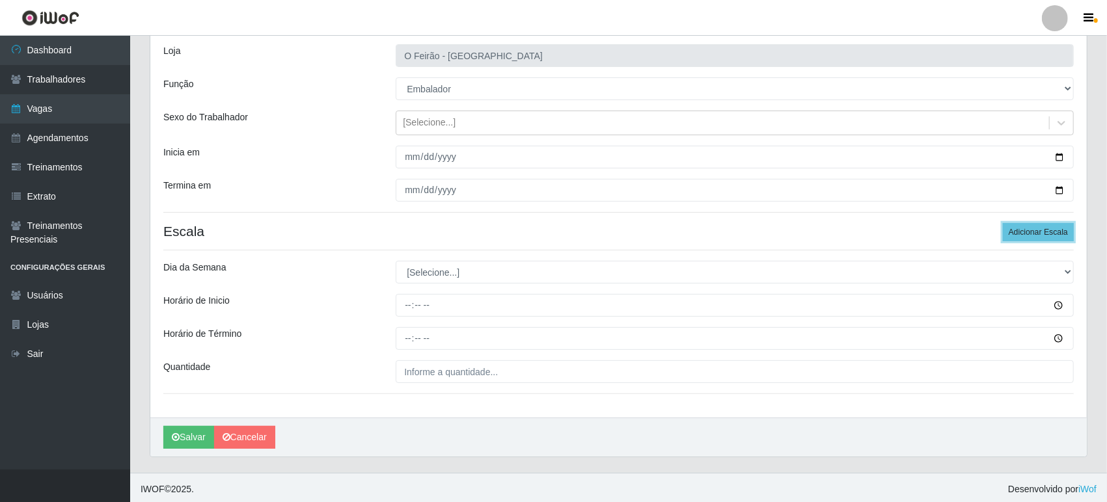
scroll to position [83, 0]
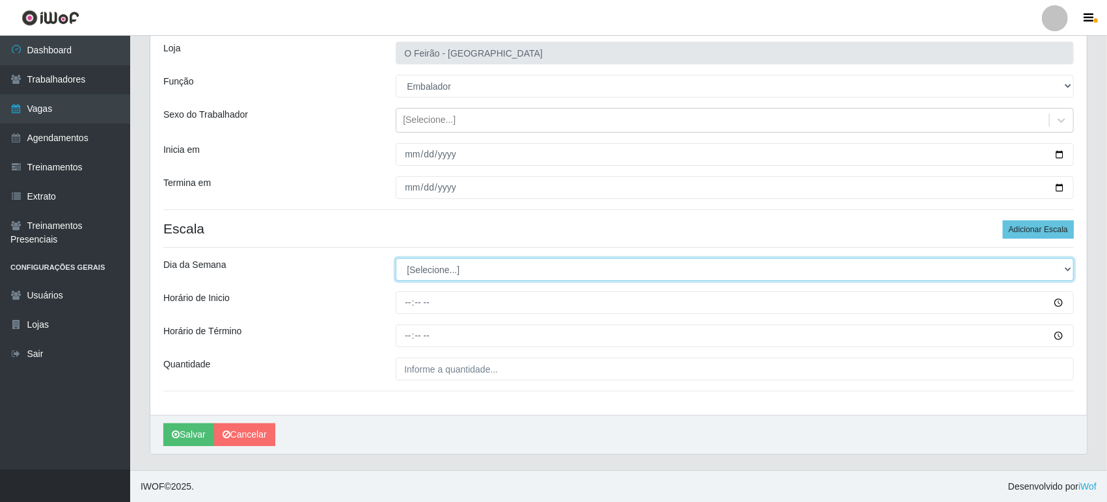
click at [515, 275] on select "[Selecione...] Segunda Terça Quarta Quinta Sexta Sábado Domingo" at bounding box center [735, 269] width 678 height 23
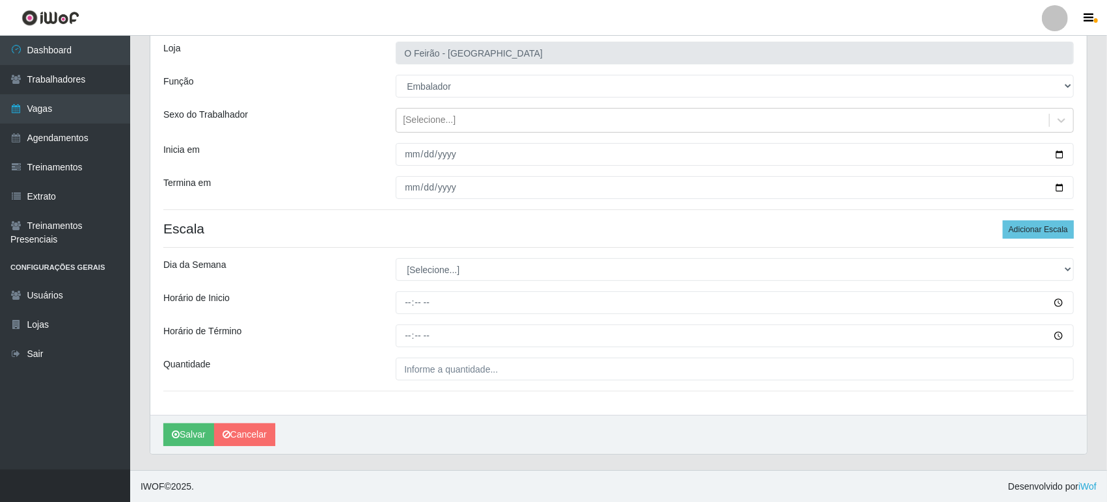
click at [492, 256] on div "Loja O Feirão - [GEOGRAPHIC_DATA] Função [Selecione...] ASG ASG + ASG ++ Embala…" at bounding box center [618, 222] width 936 height 386
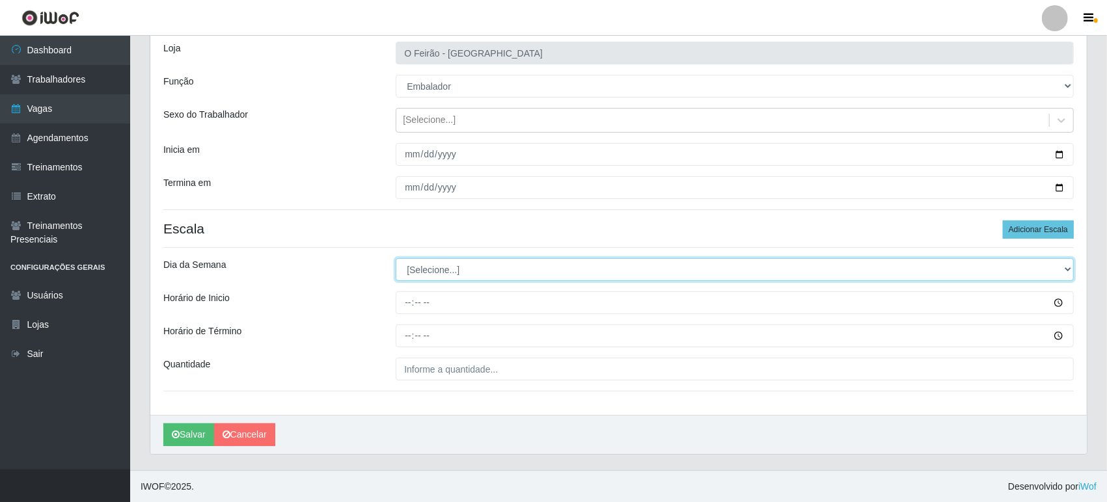
click at [488, 264] on select "[Selecione...] Segunda Terça Quarta Quinta Sexta Sábado Domingo" at bounding box center [735, 269] width 678 height 23
select select "3"
click at [396, 258] on select "[Selecione...] Segunda Terça Quarta Quinta Sexta Sábado Domingo" at bounding box center [735, 269] width 678 height 23
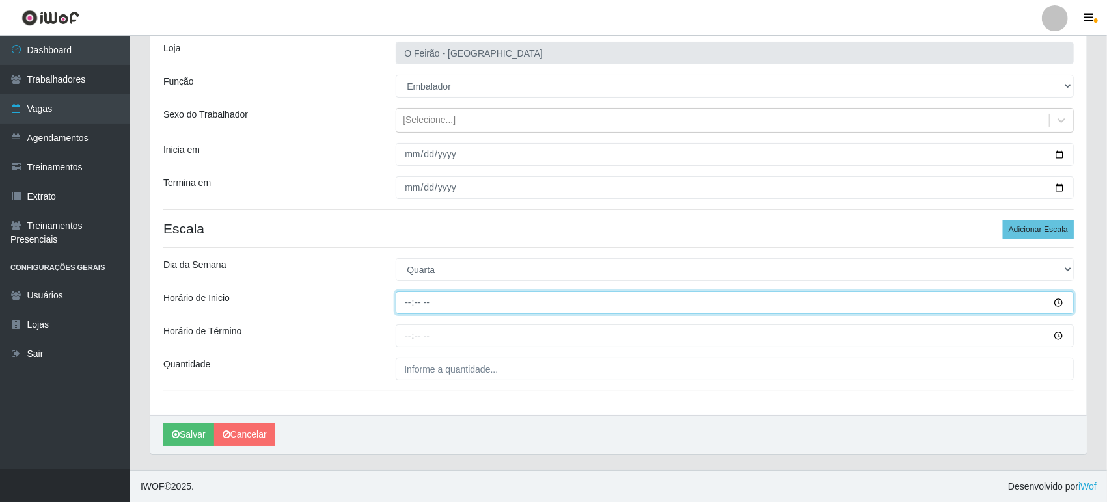
click at [448, 312] on input "Horário de Inicio" at bounding box center [735, 302] width 678 height 23
type input "08:00"
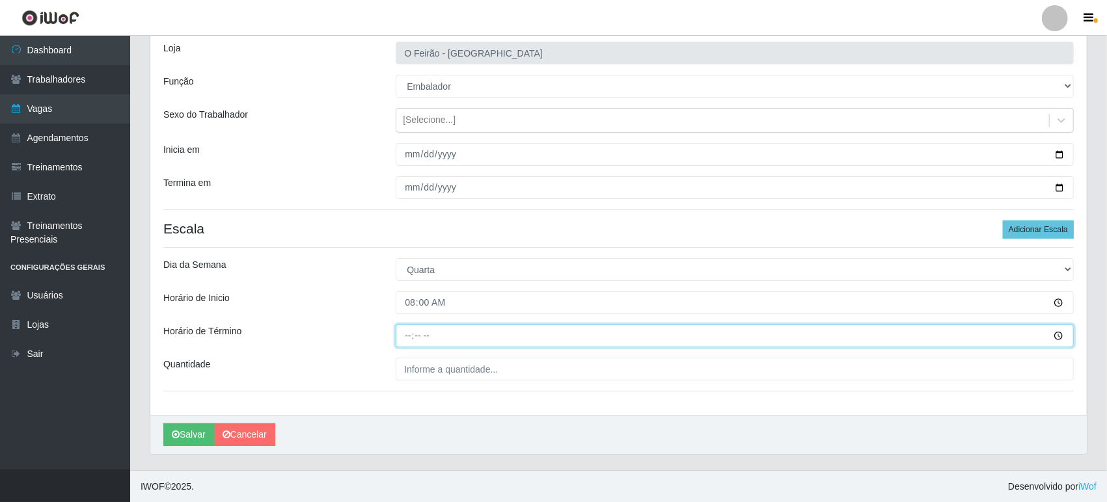
click at [448, 329] on input "Horário de Término" at bounding box center [735, 336] width 678 height 23
type input "13:00"
click at [412, 335] on input "13:00" at bounding box center [735, 336] width 678 height 23
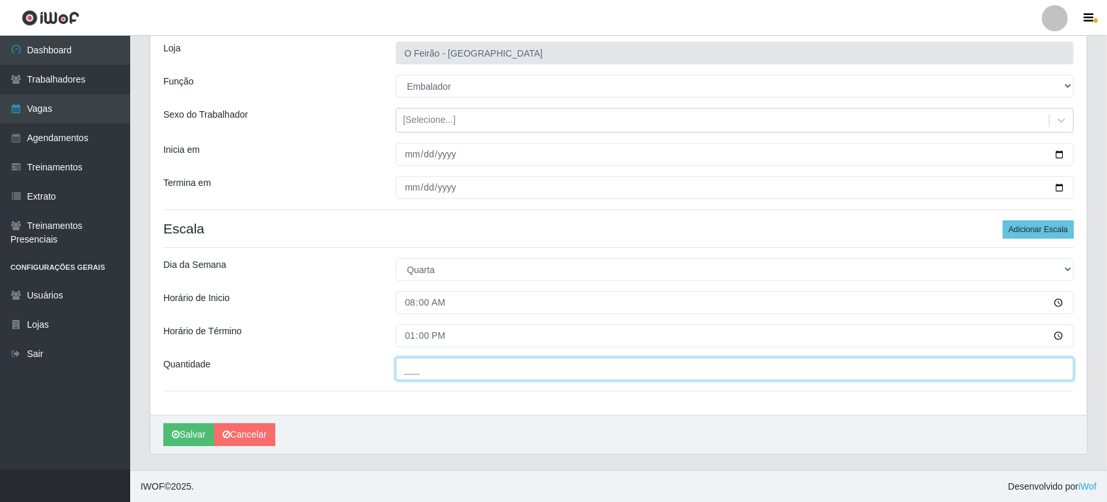
click at [439, 363] on input "___" at bounding box center [735, 369] width 678 height 23
type input "1__"
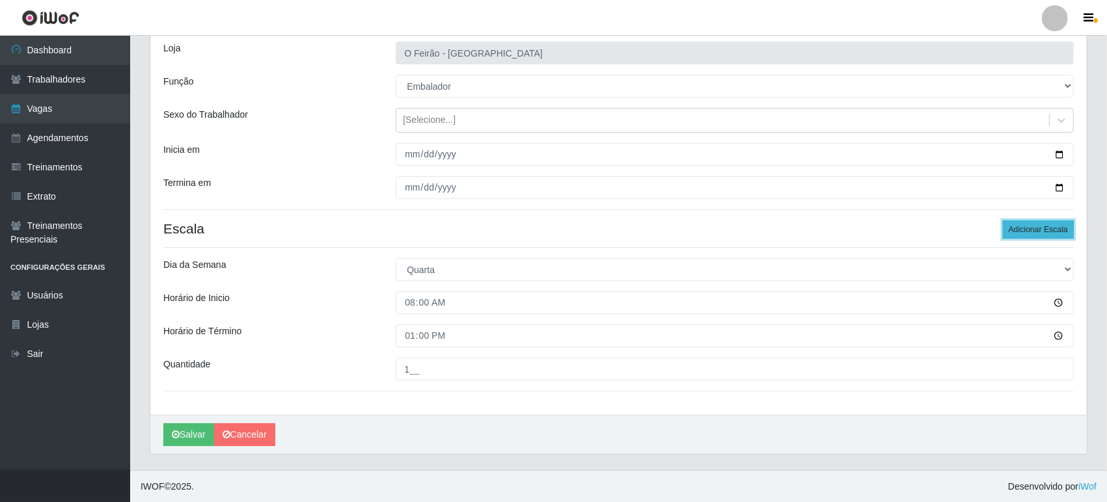
click at [1042, 228] on button "Adicionar Escala" at bounding box center [1038, 230] width 71 height 18
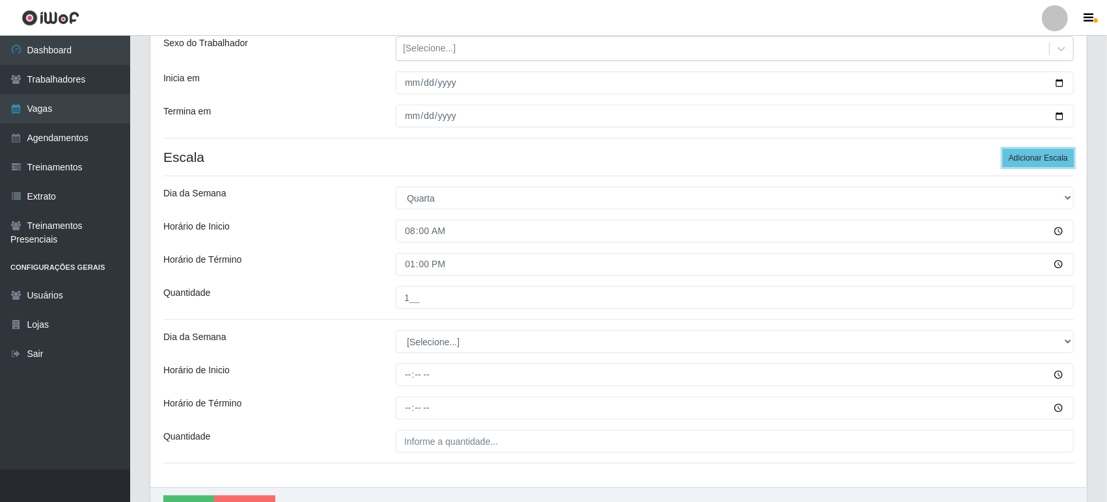
scroll to position [226, 0]
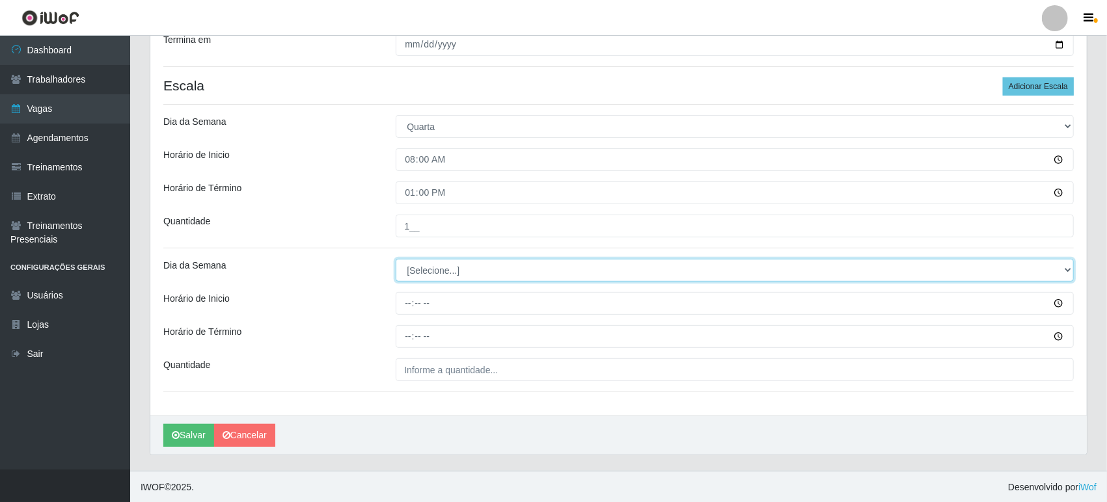
click at [428, 273] on select "[Selecione...] Segunda Terça Quarta Quinta Sexta Sábado Domingo" at bounding box center [735, 270] width 678 height 23
select select "3"
click at [396, 259] on select "[Selecione...] Segunda Terça Quarta Quinta Sexta Sábado Domingo" at bounding box center [735, 270] width 678 height 23
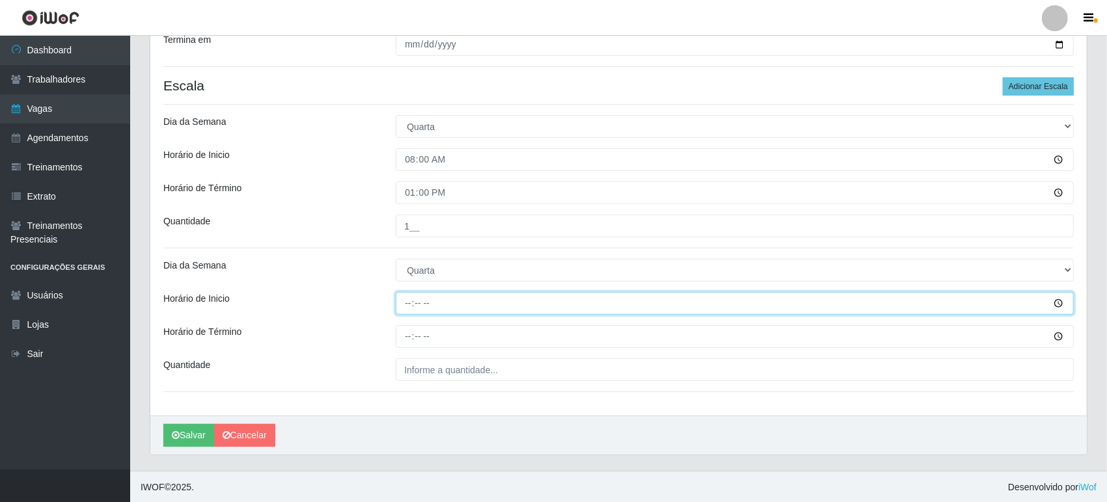
click at [437, 301] on input "Horário de Inicio" at bounding box center [735, 303] width 678 height 23
type input "14:00"
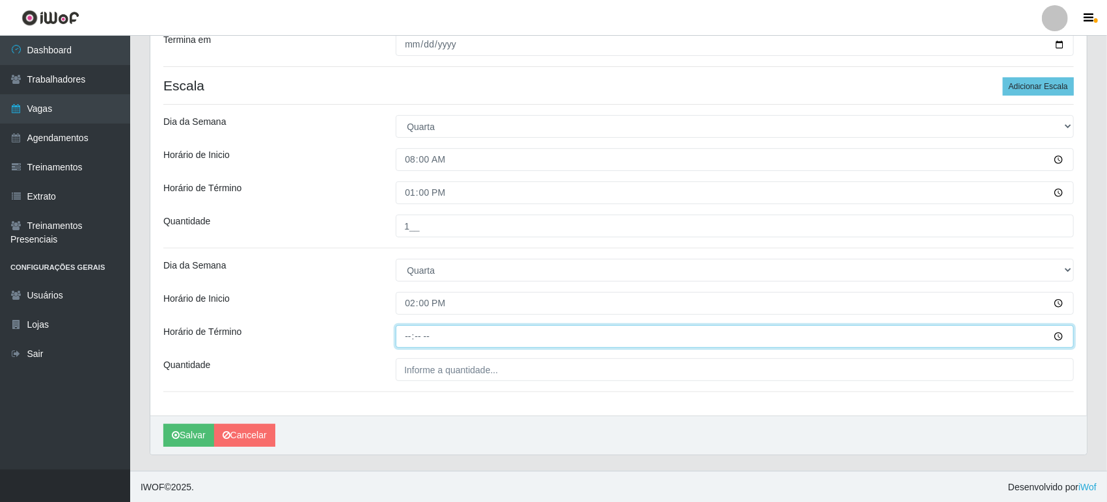
click at [439, 325] on input "Horário de Término" at bounding box center [735, 336] width 678 height 23
type input "20:00"
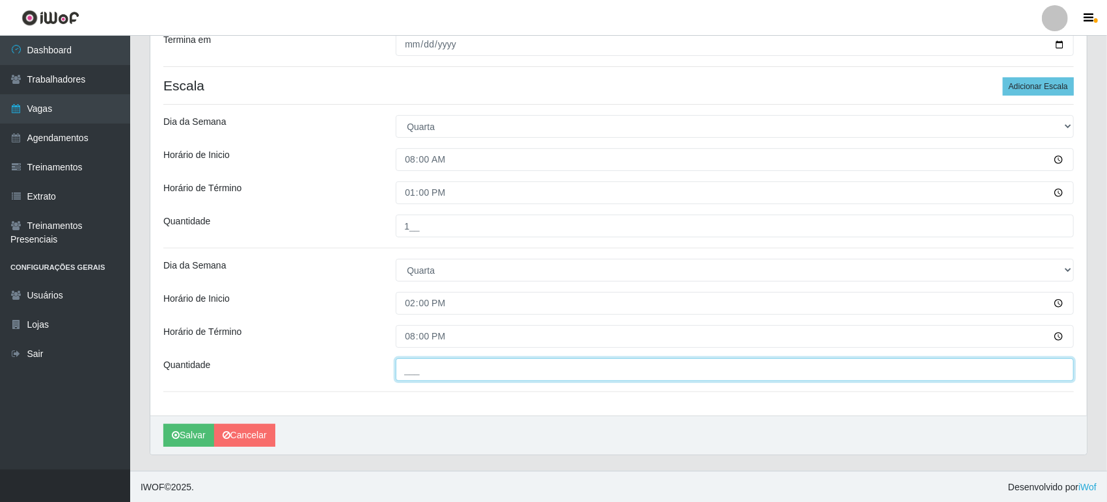
click at [421, 365] on input "___" at bounding box center [735, 369] width 678 height 23
type input "1__"
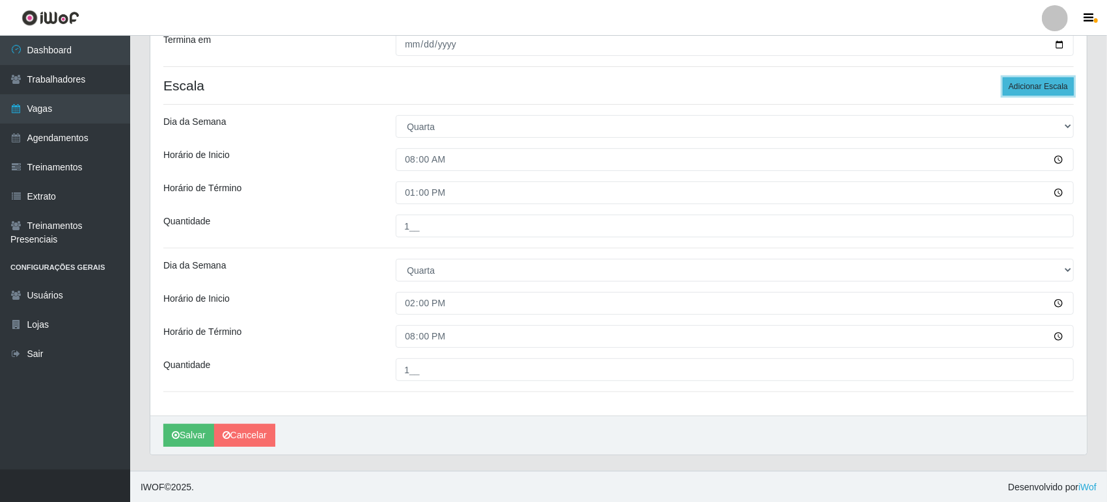
click at [1027, 88] on button "Adicionar Escala" at bounding box center [1038, 86] width 71 height 18
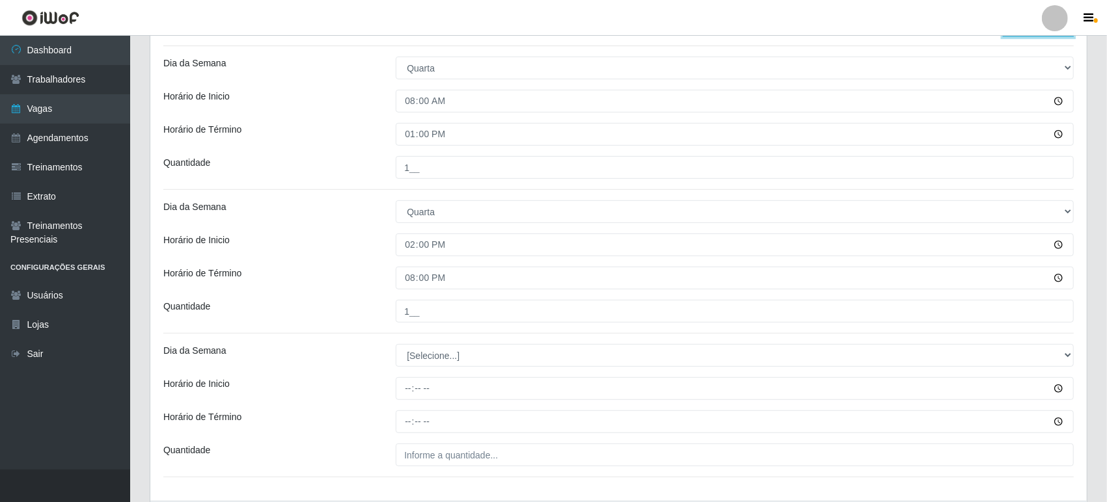
scroll to position [370, 0]
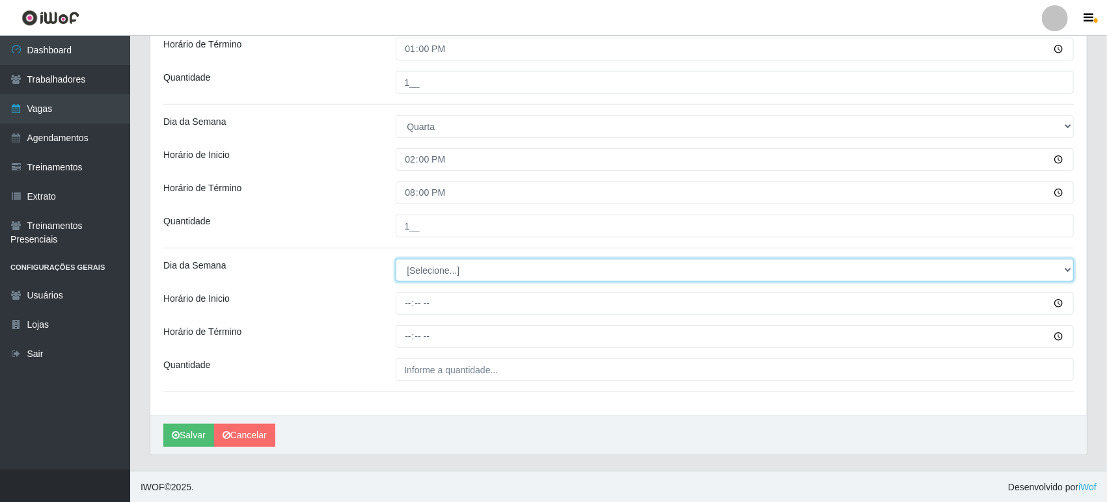
click at [436, 262] on select "[Selecione...] Segunda Terça Quarta Quinta Sexta Sábado Domingo" at bounding box center [735, 270] width 678 height 23
select select "3"
click at [396, 259] on select "[Selecione...] Segunda Terça Quarta Quinta Sexta Sábado Domingo" at bounding box center [735, 270] width 678 height 23
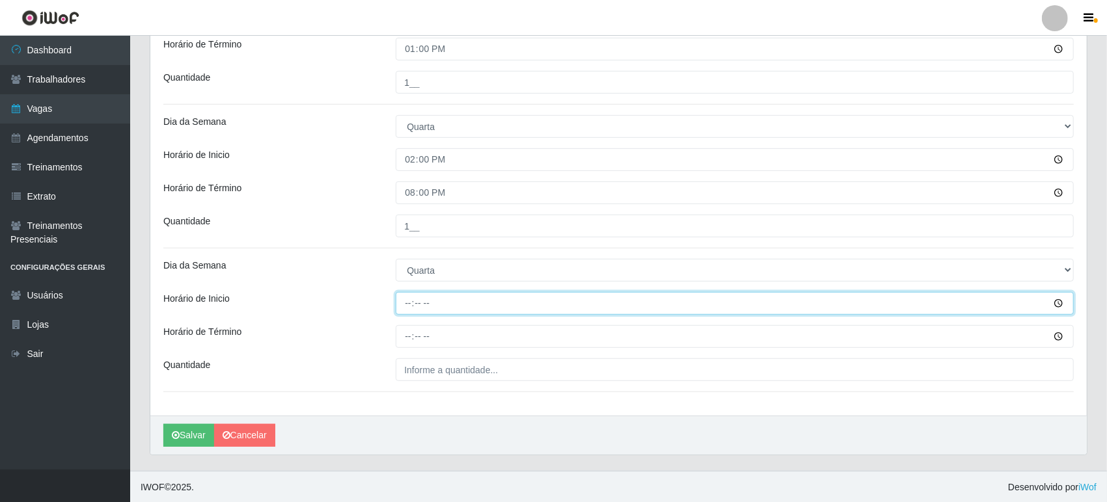
click at [448, 299] on input "Horário de Inicio" at bounding box center [735, 303] width 678 height 23
type input "15:00"
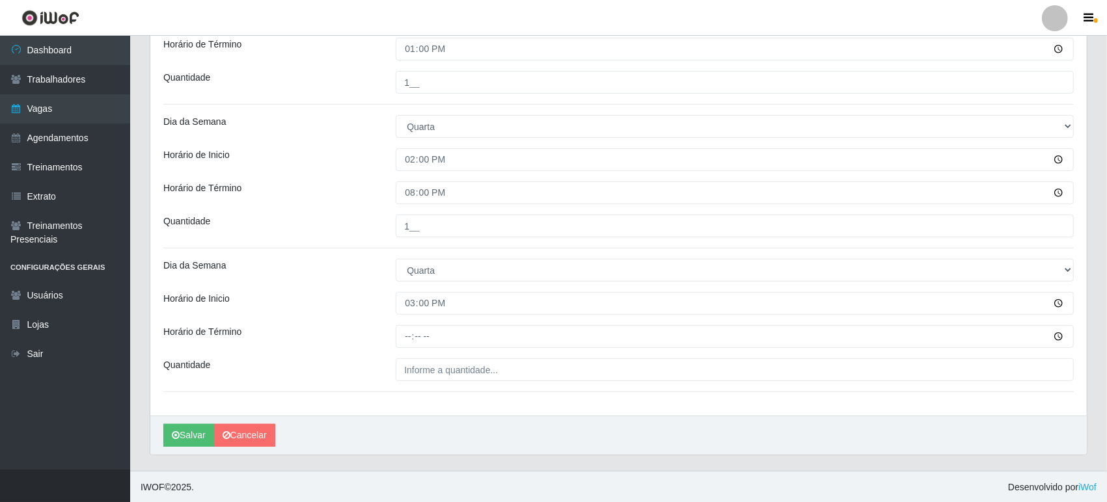
click at [442, 321] on div "Loja O Feirão - [GEOGRAPHIC_DATA] Função [Selecione...] ASG ASG + ASG ++ Embala…" at bounding box center [618, 79] width 936 height 674
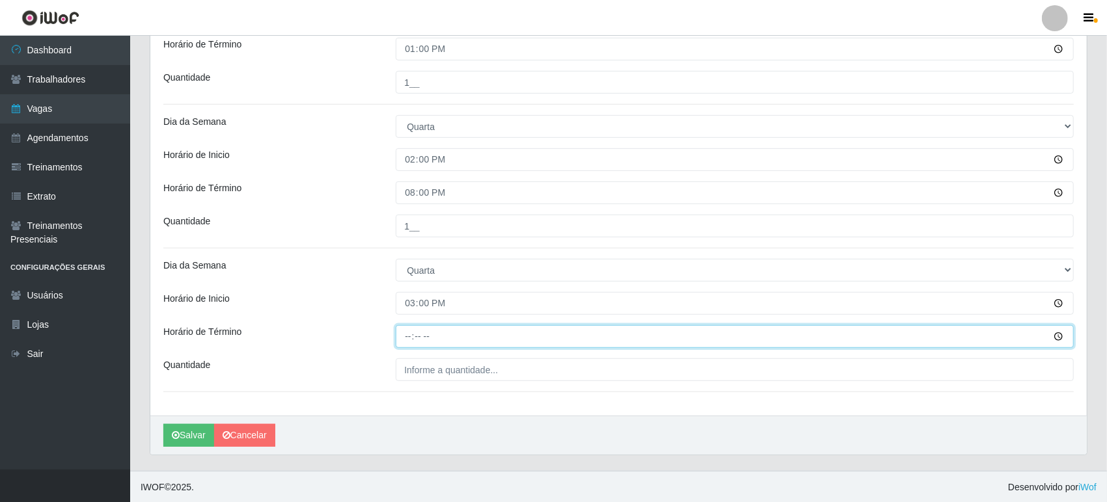
click at [446, 327] on input "Horário de Término" at bounding box center [735, 336] width 678 height 23
type input "20:00"
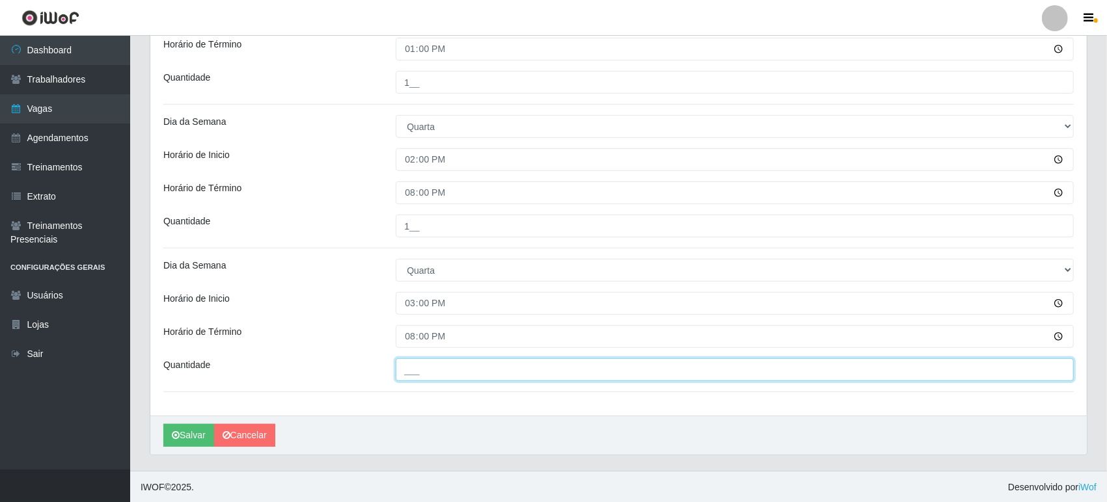
click at [429, 373] on input "___" at bounding box center [735, 369] width 678 height 23
type input "1__"
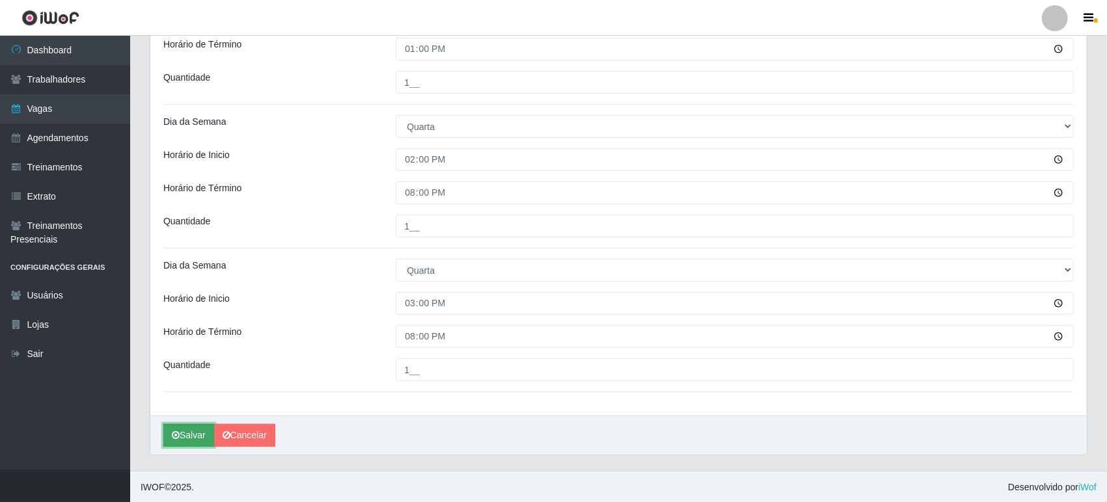
click at [186, 435] on button "Salvar" at bounding box center [188, 435] width 51 height 23
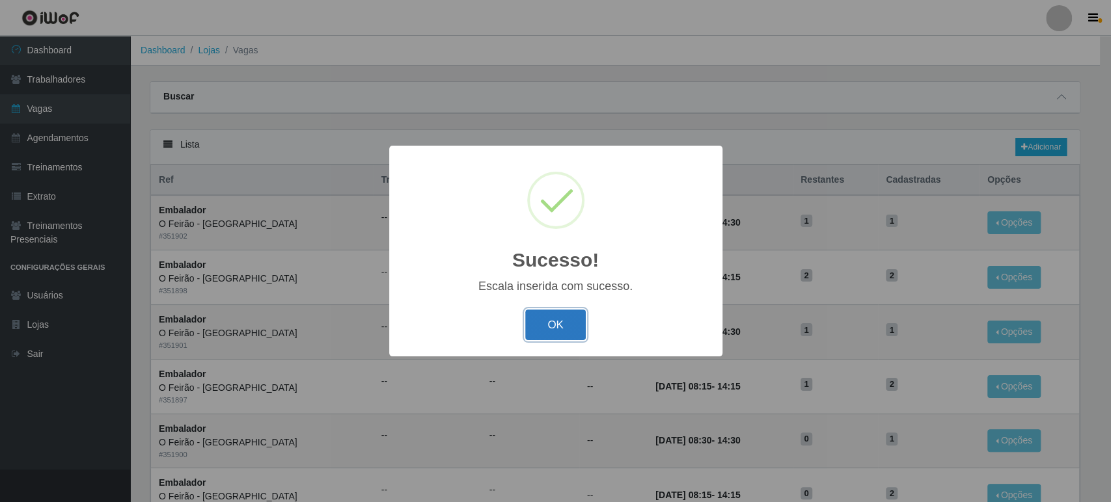
click at [531, 336] on button "OK" at bounding box center [555, 325] width 61 height 31
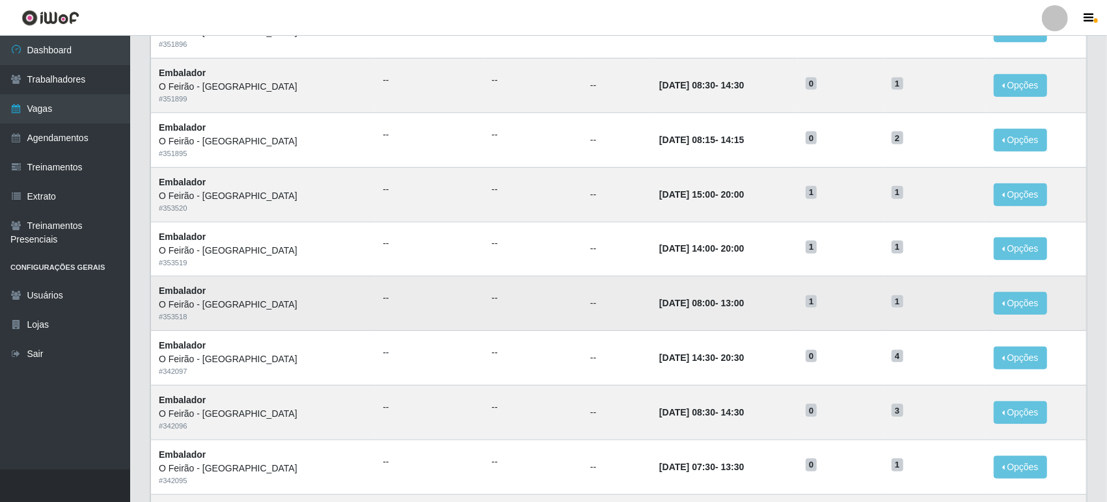
scroll to position [433, 0]
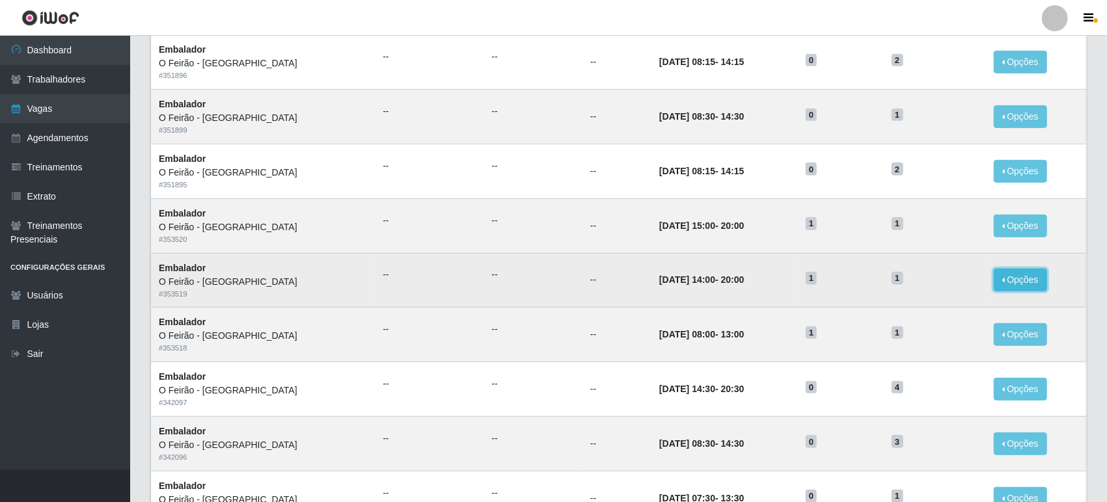
click at [1007, 282] on button "Opções" at bounding box center [1020, 280] width 53 height 23
click at [923, 313] on div "Deletar" at bounding box center [940, 310] width 77 height 14
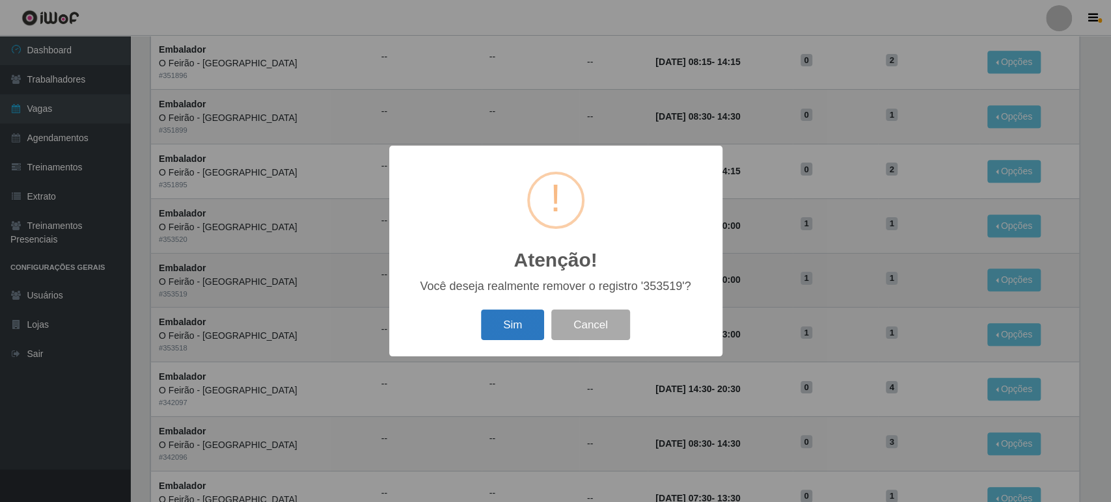
click at [522, 320] on button "Sim" at bounding box center [512, 325] width 63 height 31
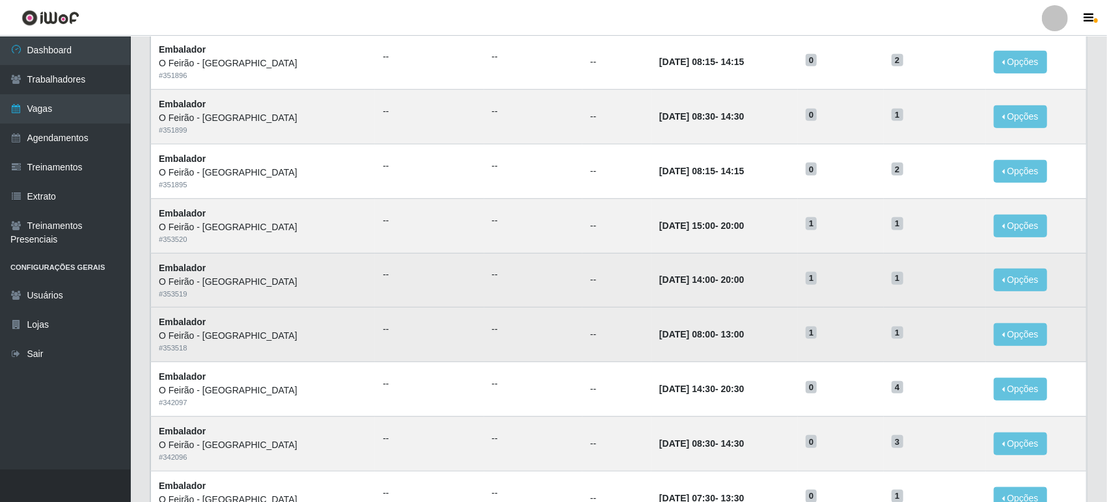
scroll to position [0, 0]
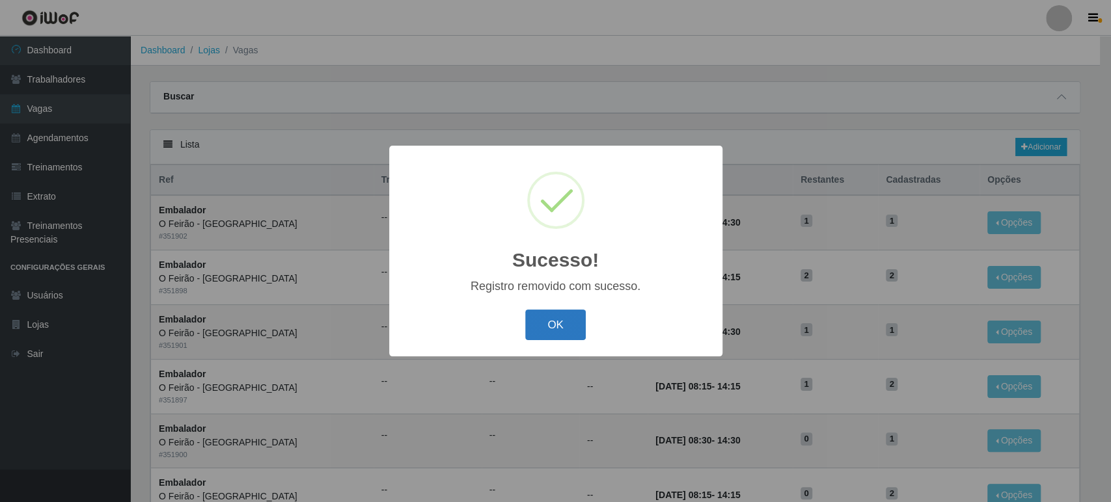
click at [553, 323] on button "OK" at bounding box center [555, 325] width 61 height 31
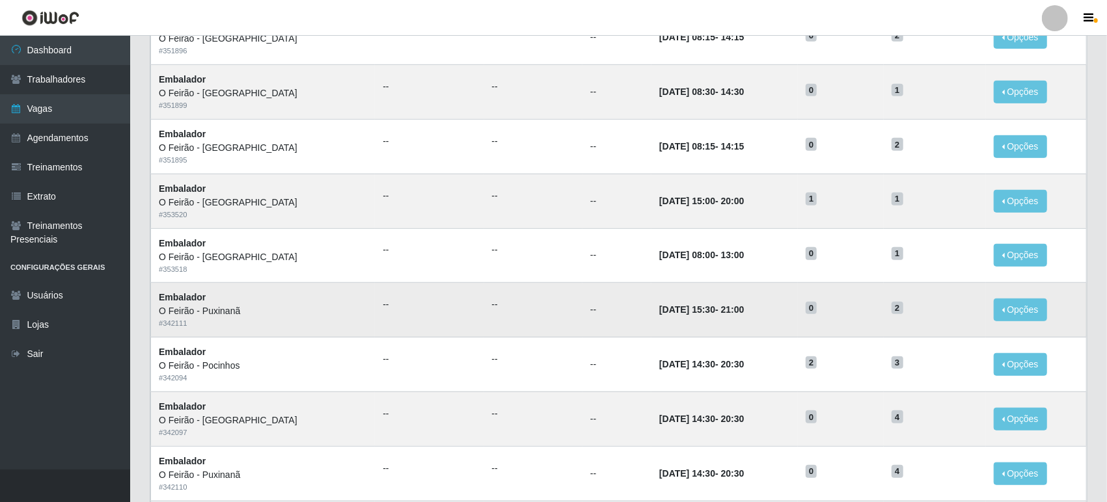
scroll to position [381, 0]
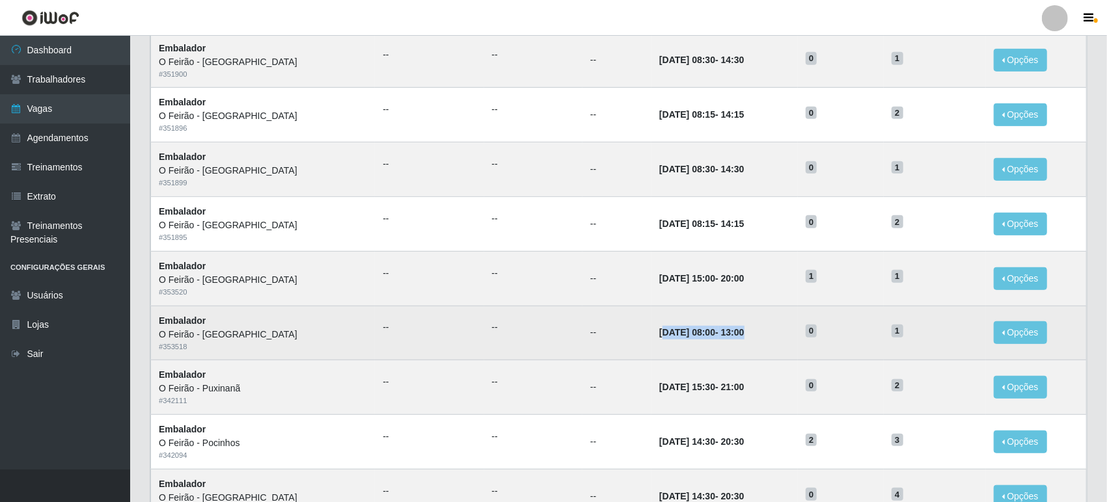
drag, startPoint x: 608, startPoint y: 335, endPoint x: 726, endPoint y: 327, distance: 118.0
click at [726, 327] on td "[DATE] 08:00 - 13:00" at bounding box center [724, 333] width 146 height 55
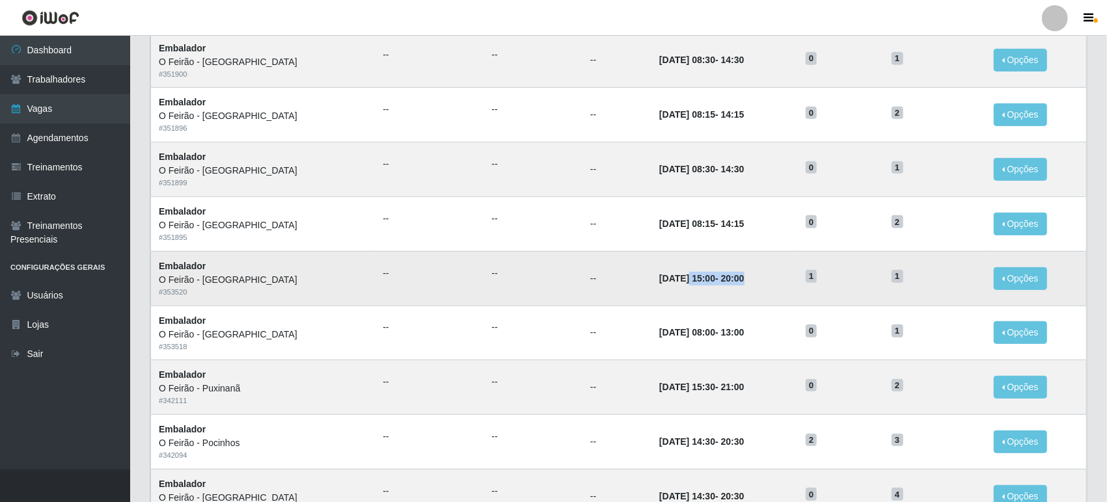
drag, startPoint x: 635, startPoint y: 277, endPoint x: 728, endPoint y: 278, distance: 93.0
click at [718, 277] on td "[DATE] 15:00 - 20:00" at bounding box center [724, 278] width 146 height 55
click at [1027, 280] on button "Opções" at bounding box center [1020, 278] width 53 height 23
click at [917, 282] on link "Editar" at bounding box center [920, 281] width 37 height 10
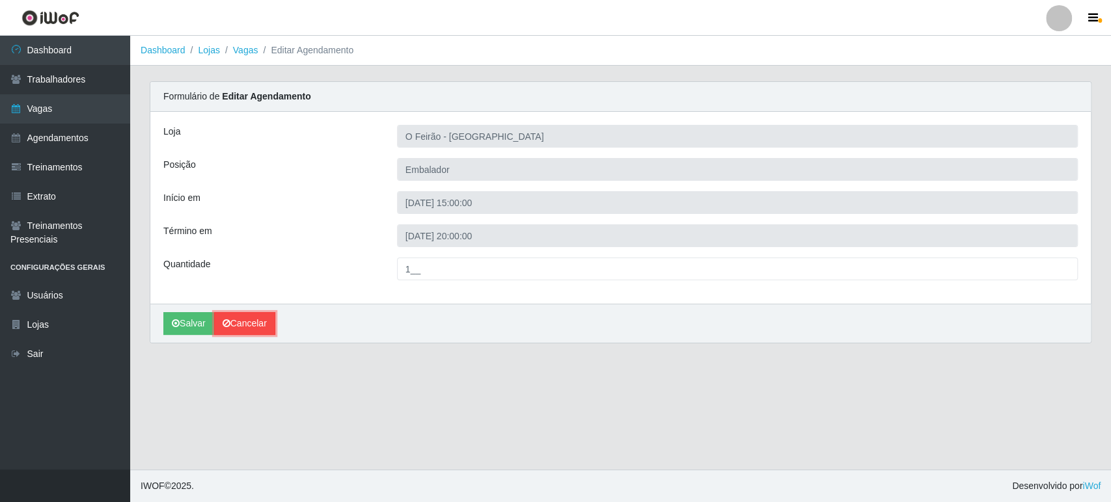
click at [249, 325] on link "Cancelar" at bounding box center [244, 323] width 61 height 23
